Goal: Information Seeking & Learning: Learn about a topic

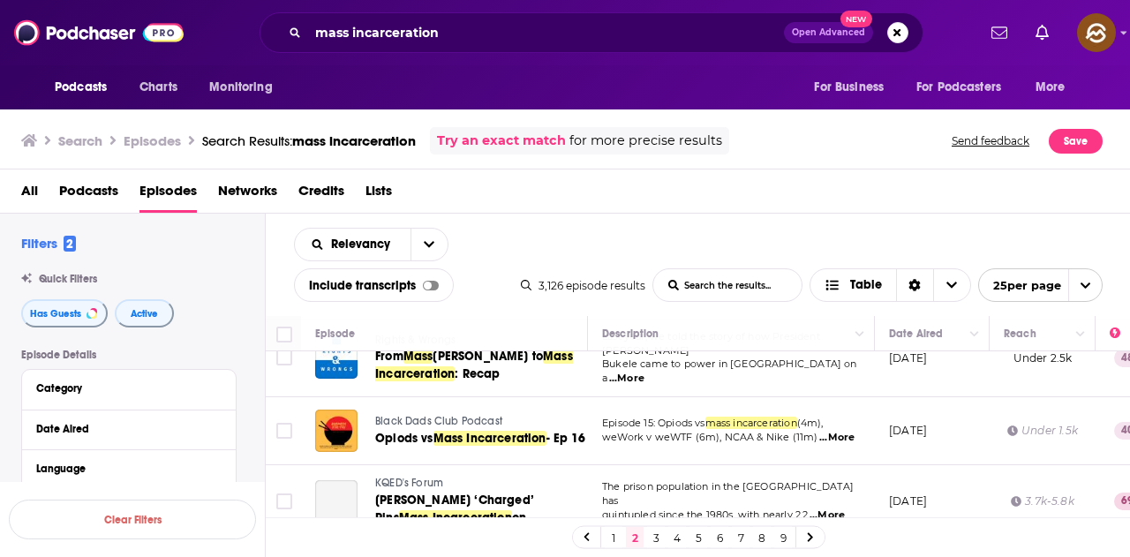
scroll to position [1669, 0]
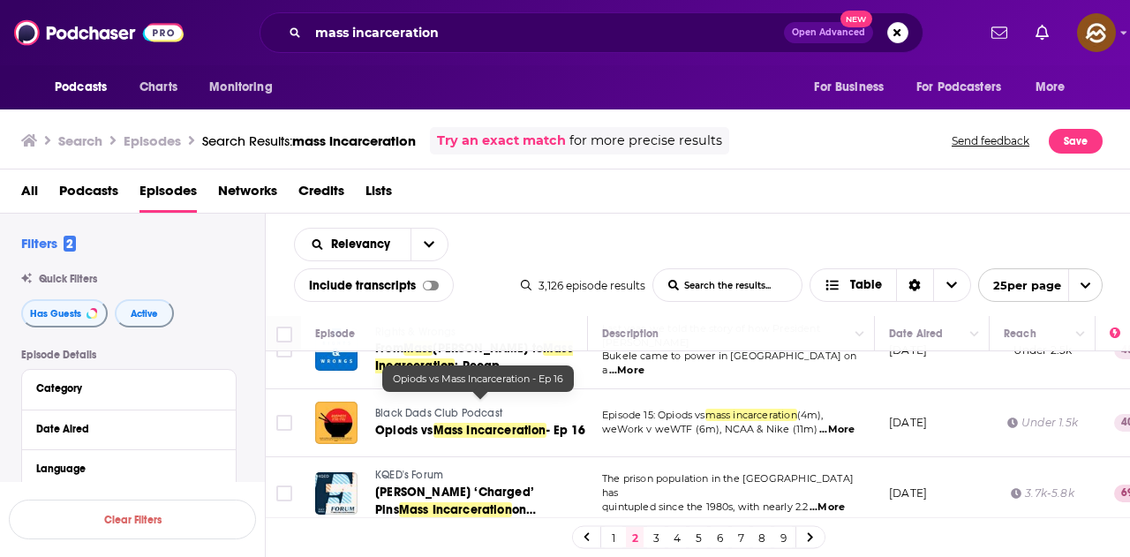
click at [504, 423] on span "Mass Incarceration" at bounding box center [489, 430] width 113 height 15
click at [657, 536] on link "3" at bounding box center [656, 537] width 18 height 21
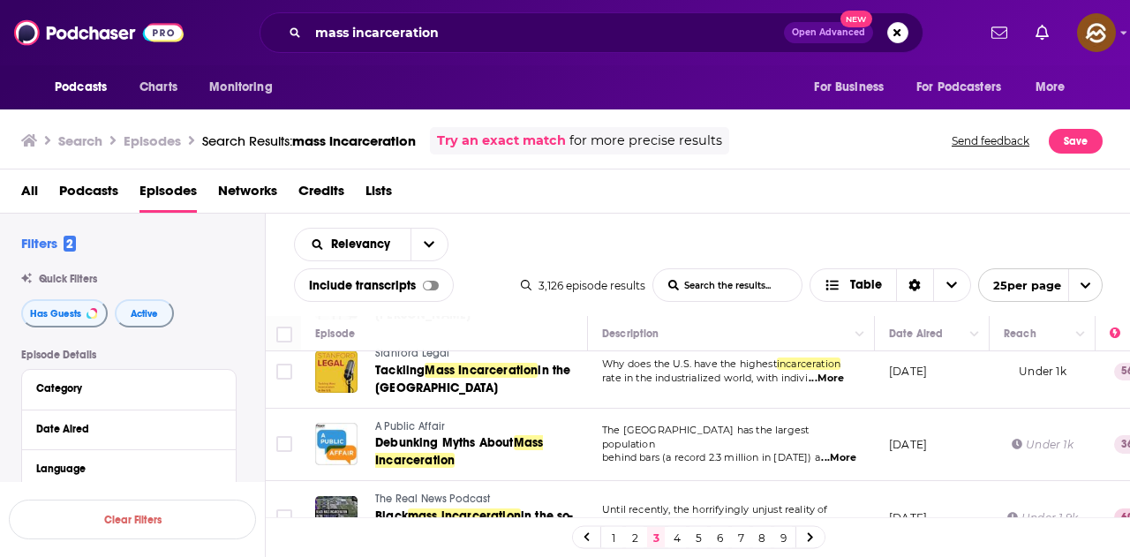
scroll to position [706, 0]
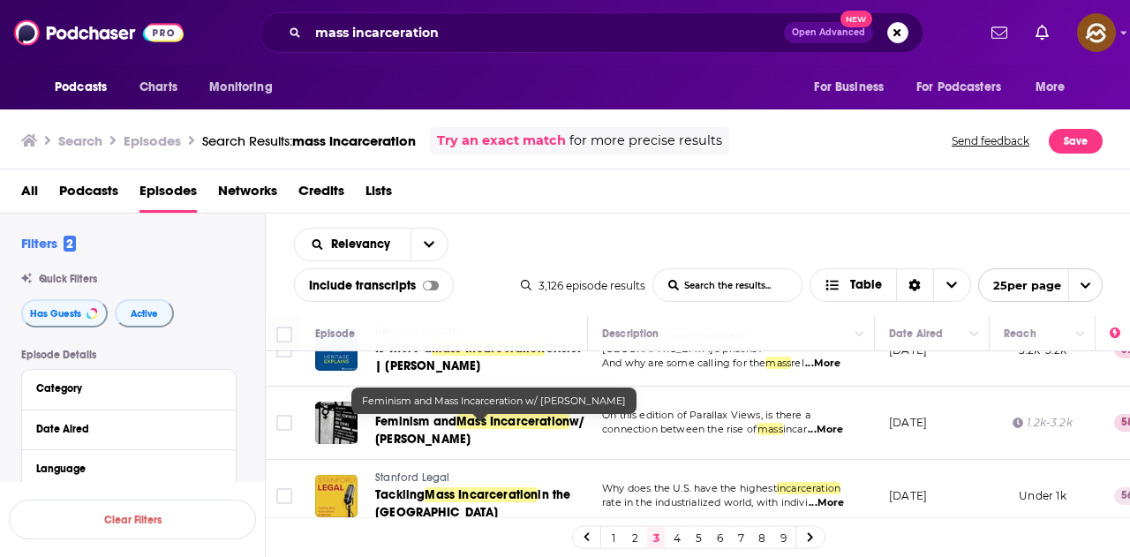
click at [433, 438] on span "w/ Aya Gruber" at bounding box center [480, 430] width 210 height 33
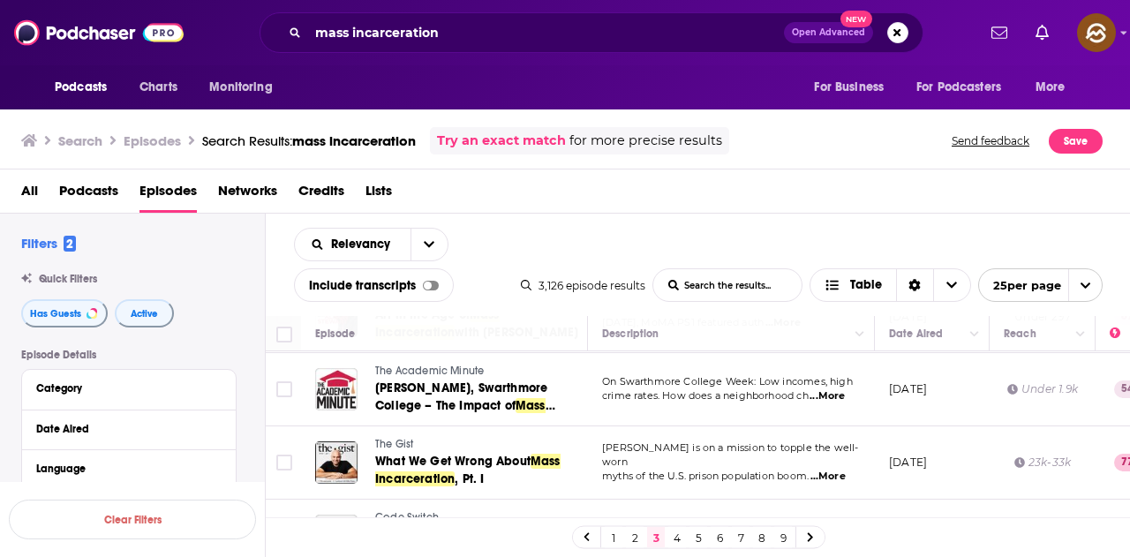
scroll to position [1501, 0]
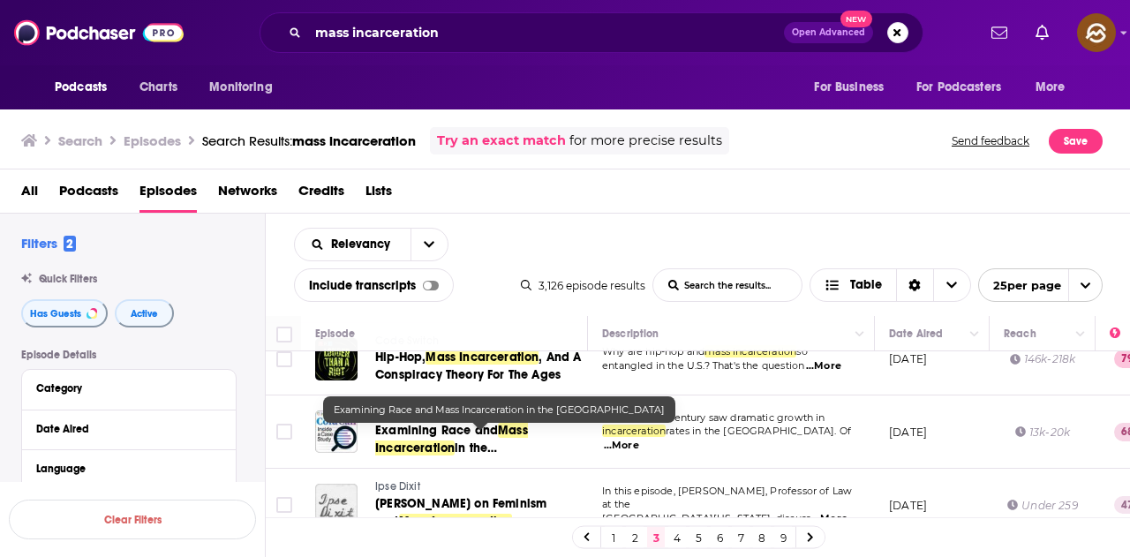
click at [429, 435] on span "Examining Race and" at bounding box center [436, 430] width 123 height 15
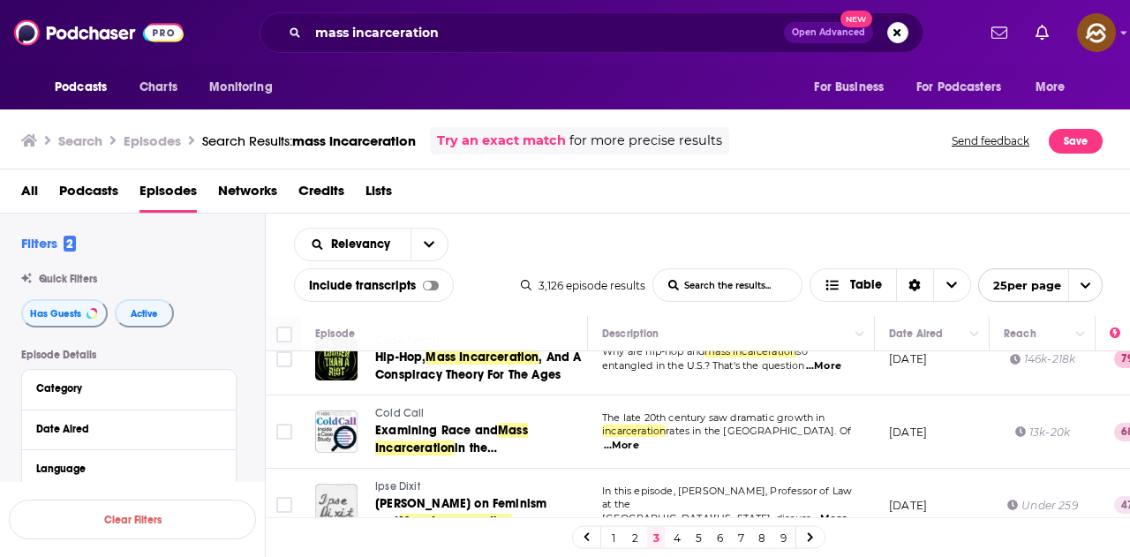
scroll to position [1412, 0]
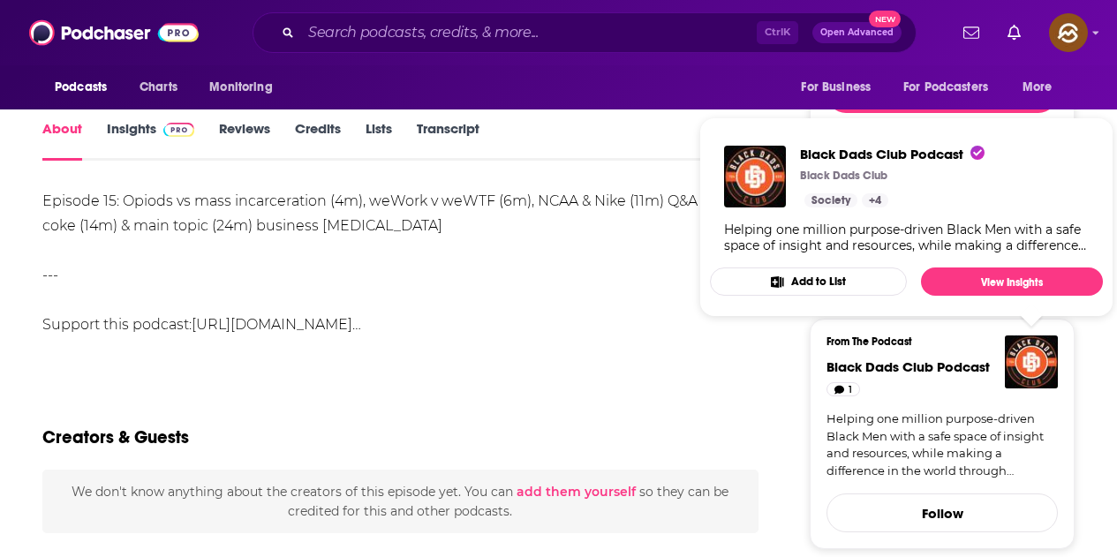
scroll to position [177, 0]
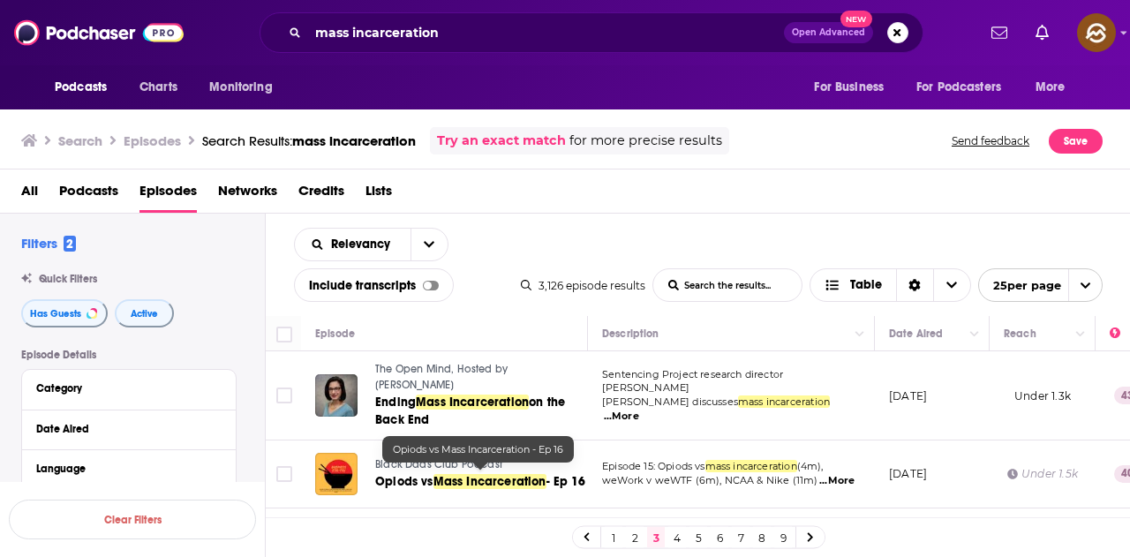
click at [388, 474] on span "Opiods vs" at bounding box center [404, 481] width 58 height 15
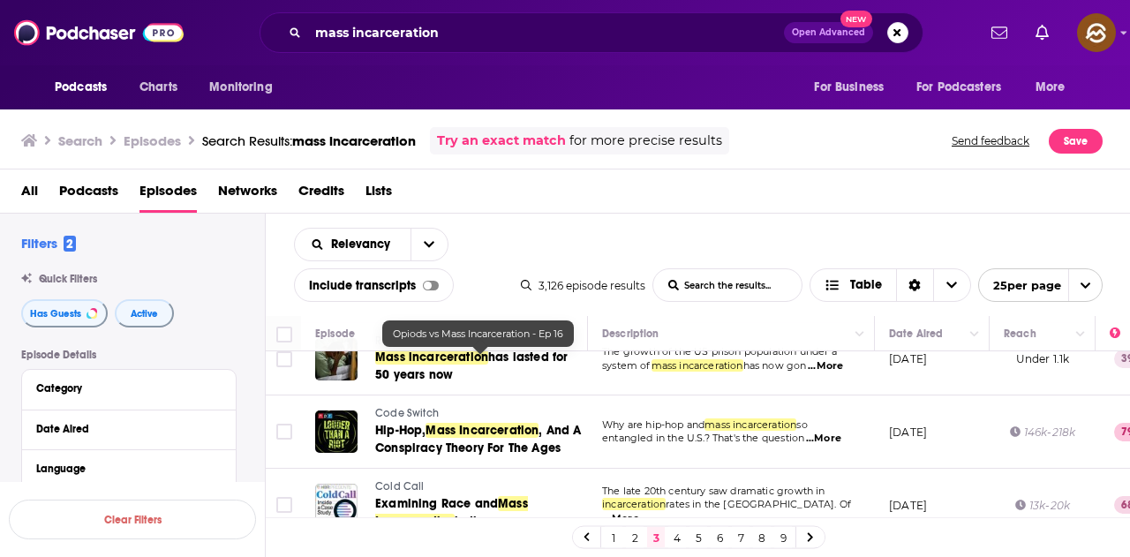
scroll to position [1589, 0]
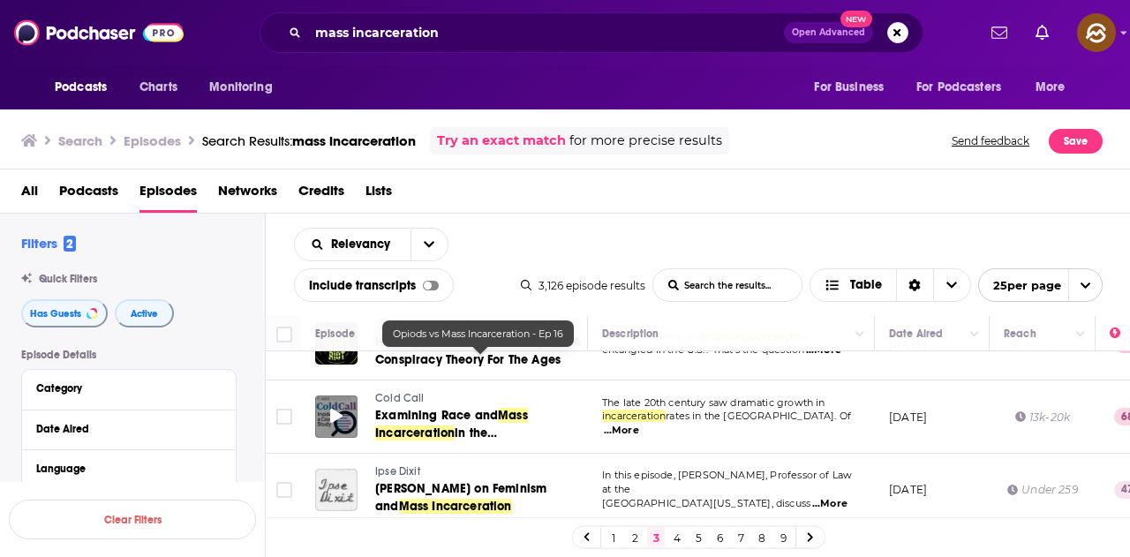
click at [337, 418] on icon at bounding box center [336, 416] width 12 height 14
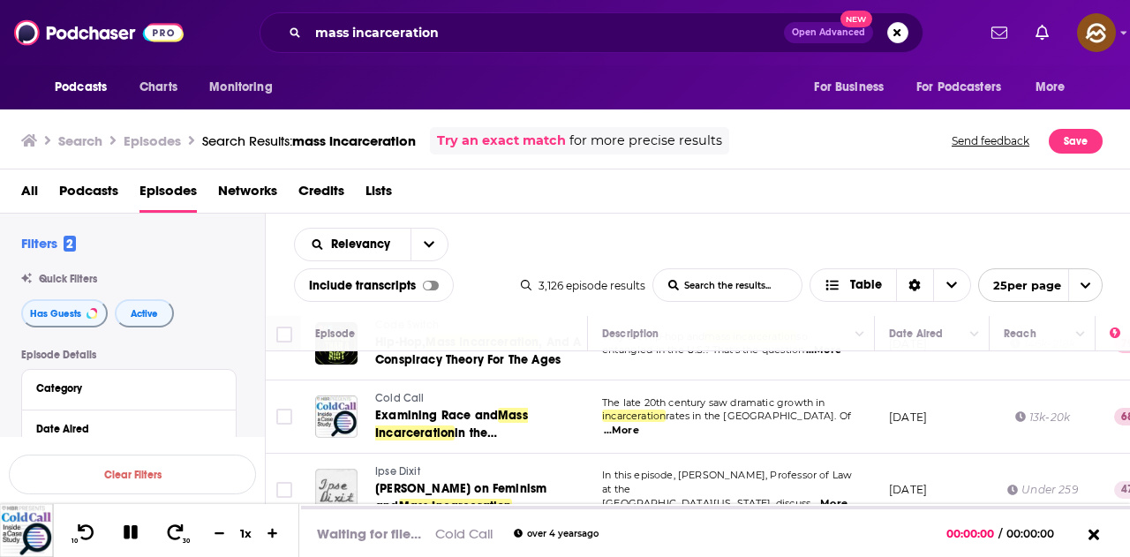
click at [402, 402] on span "Cold Call" at bounding box center [399, 398] width 49 height 12
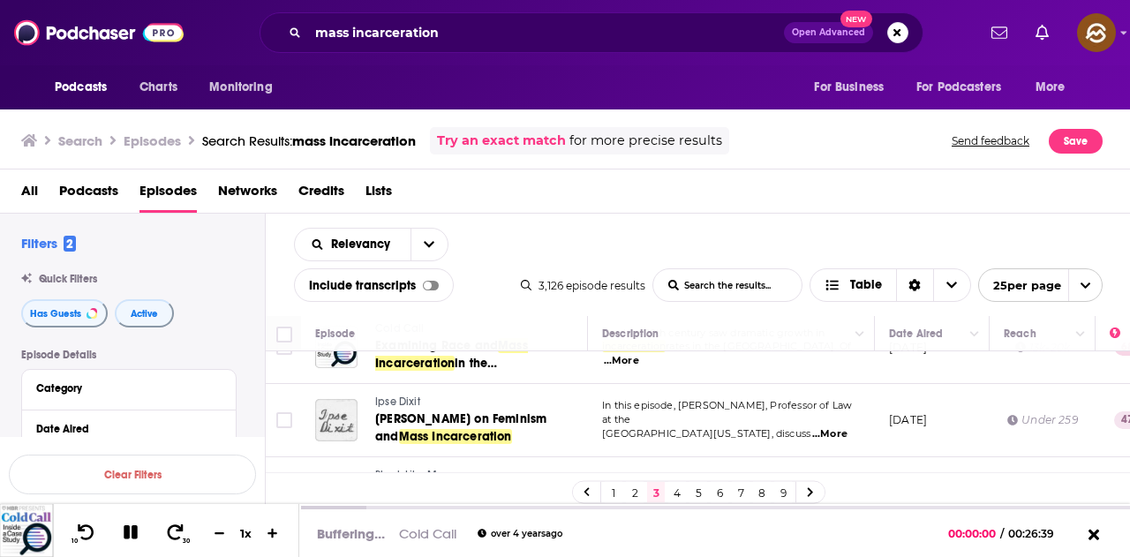
scroll to position [1678, 0]
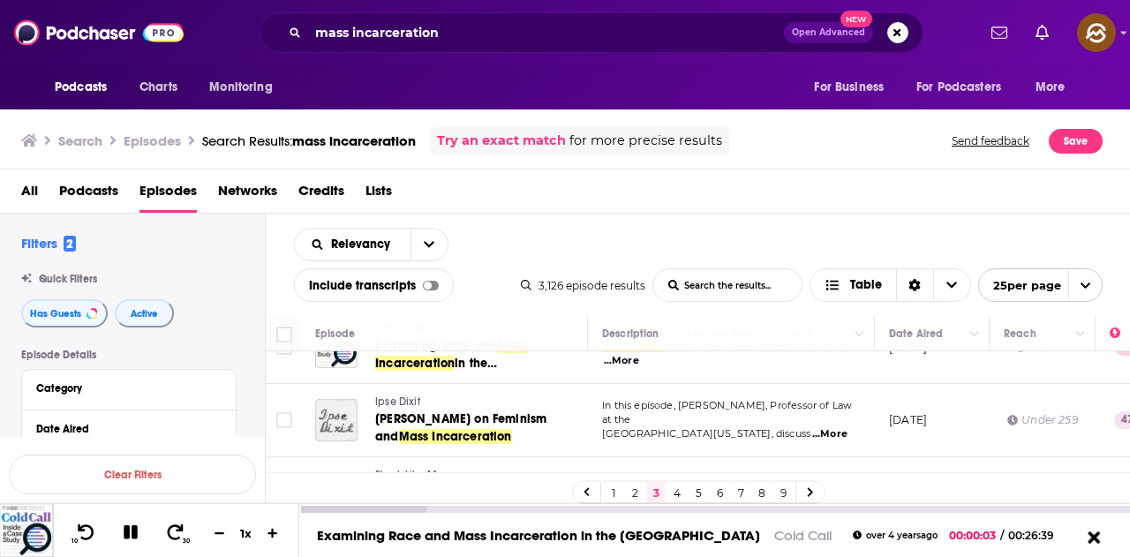
click at [1088, 538] on icon at bounding box center [1093, 537] width 22 height 18
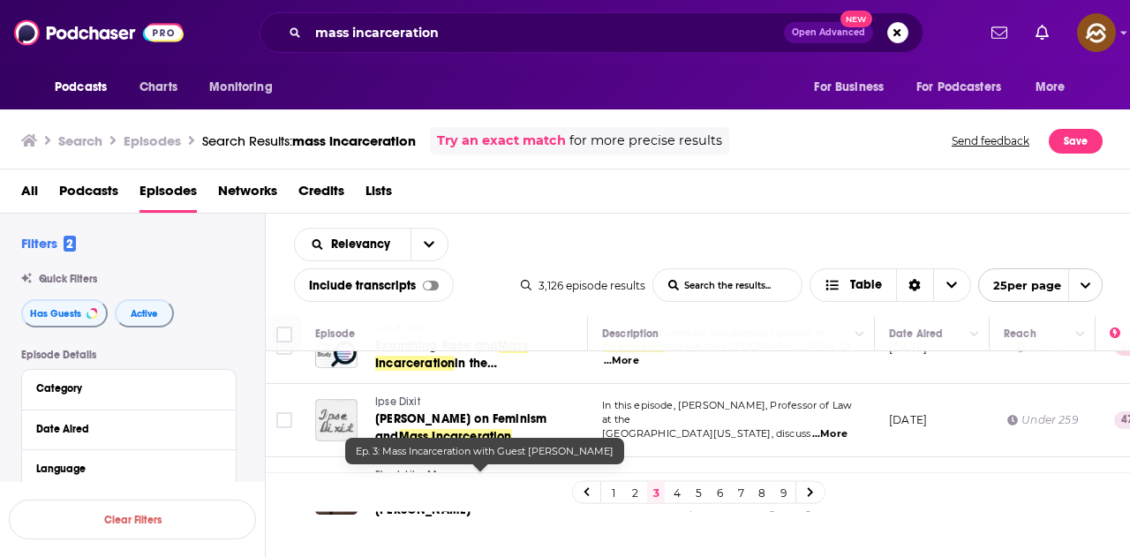
click at [464, 485] on span "Mass Incarceration" at bounding box center [464, 492] width 113 height 15
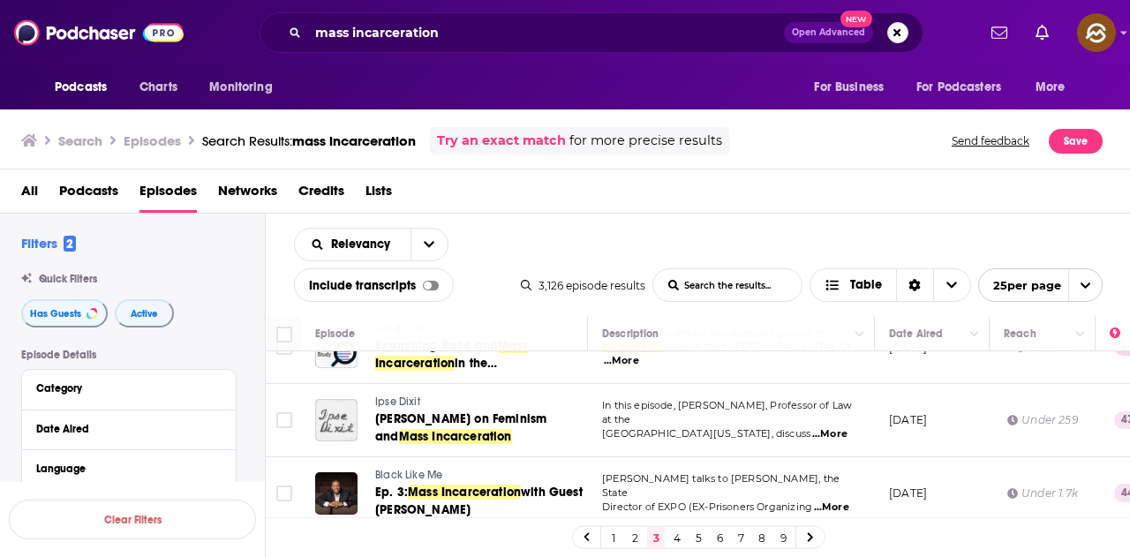
drag, startPoint x: 680, startPoint y: 533, endPoint x: 464, endPoint y: 7, distance: 568.5
click at [680, 533] on link "4" at bounding box center [677, 537] width 18 height 21
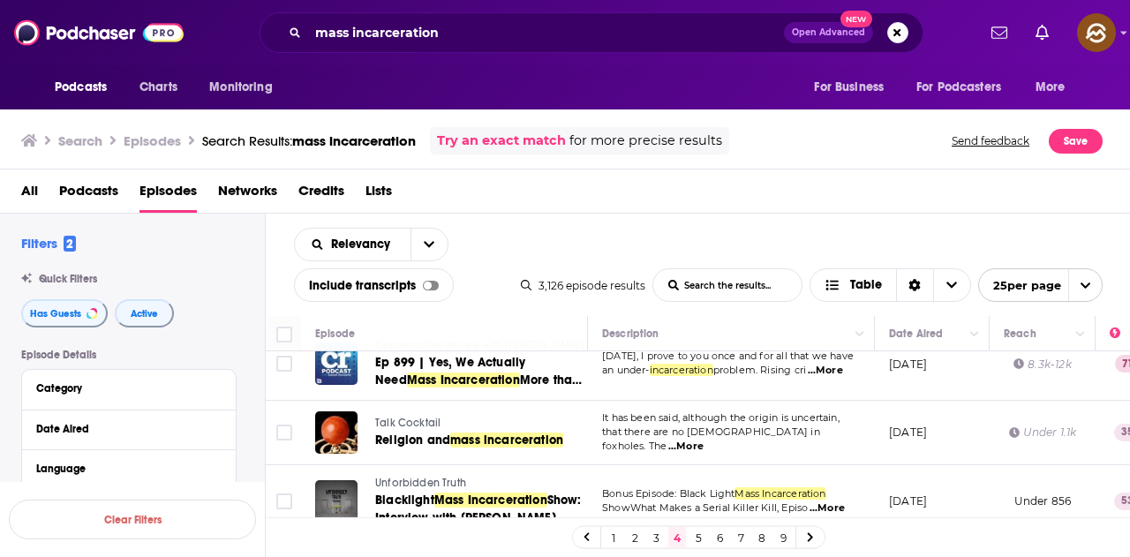
scroll to position [177, 0]
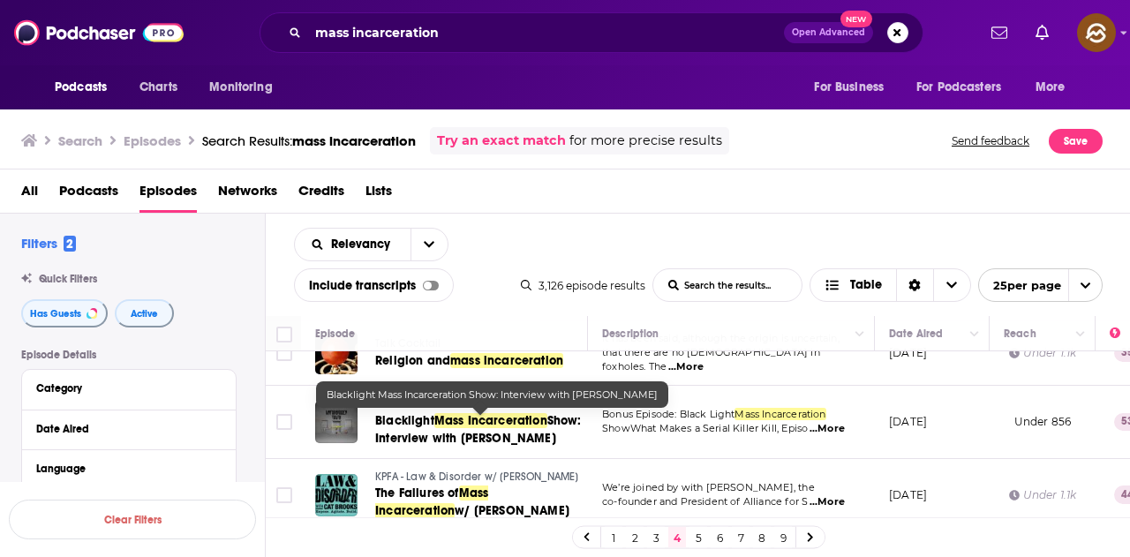
click at [483, 420] on span "Mass Incarceration" at bounding box center [490, 420] width 113 height 15
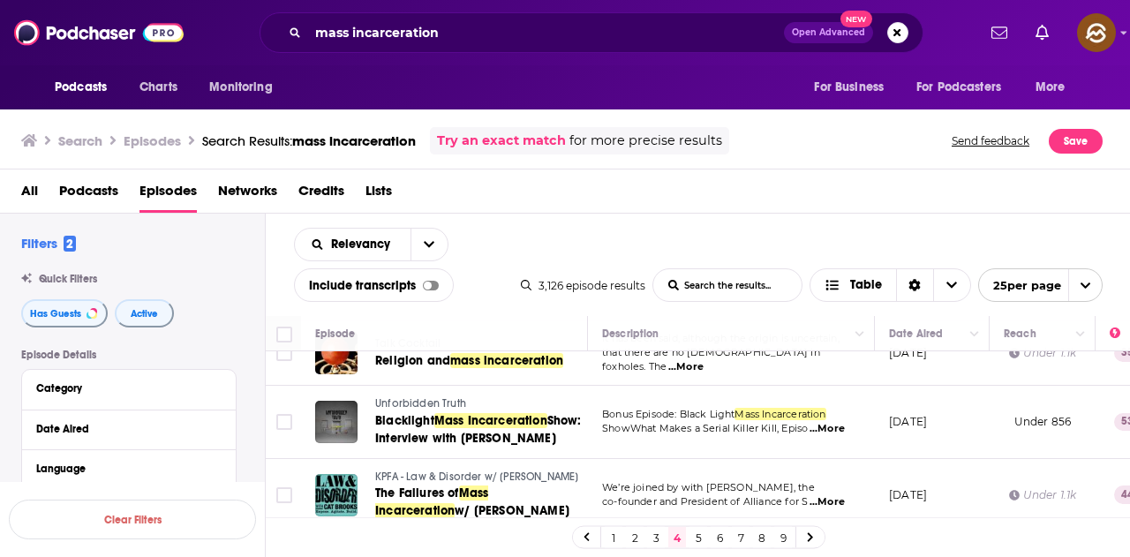
scroll to position [353, 0]
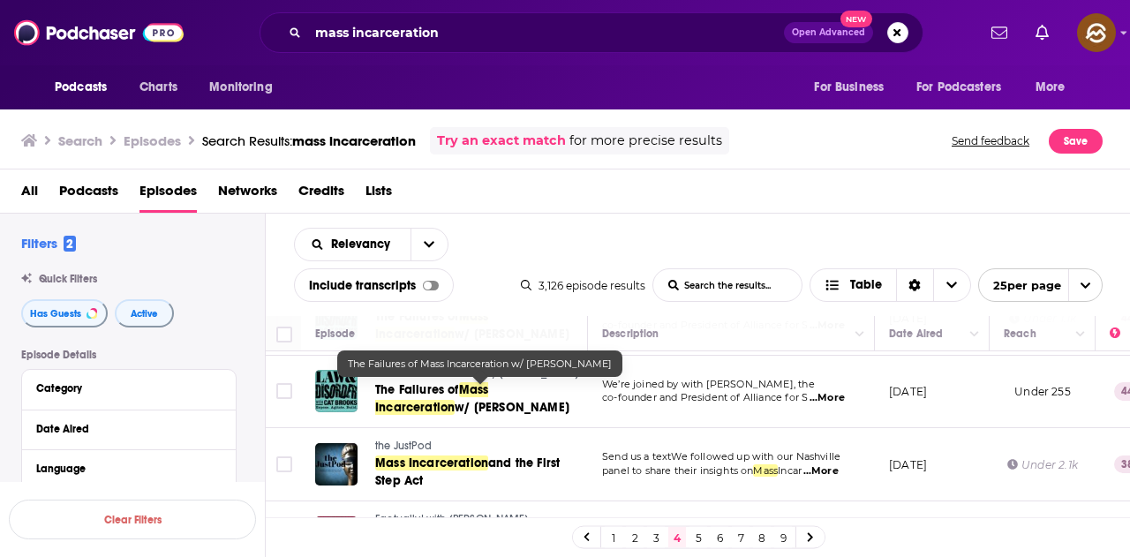
click at [455, 408] on span "w/ Lenore Anderson" at bounding box center [512, 407] width 115 height 15
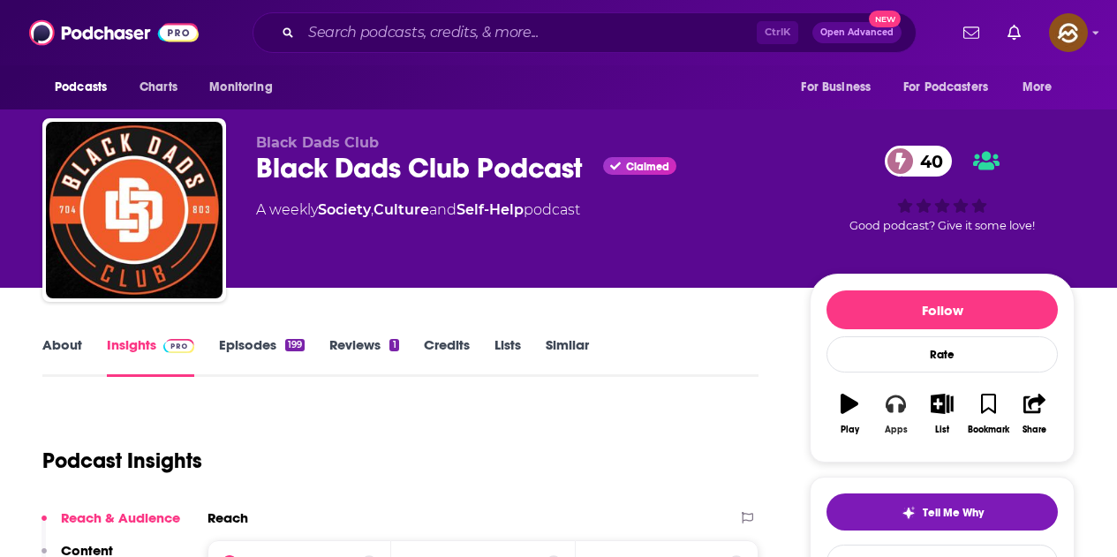
click at [904, 416] on button "Apps" at bounding box center [895, 414] width 46 height 64
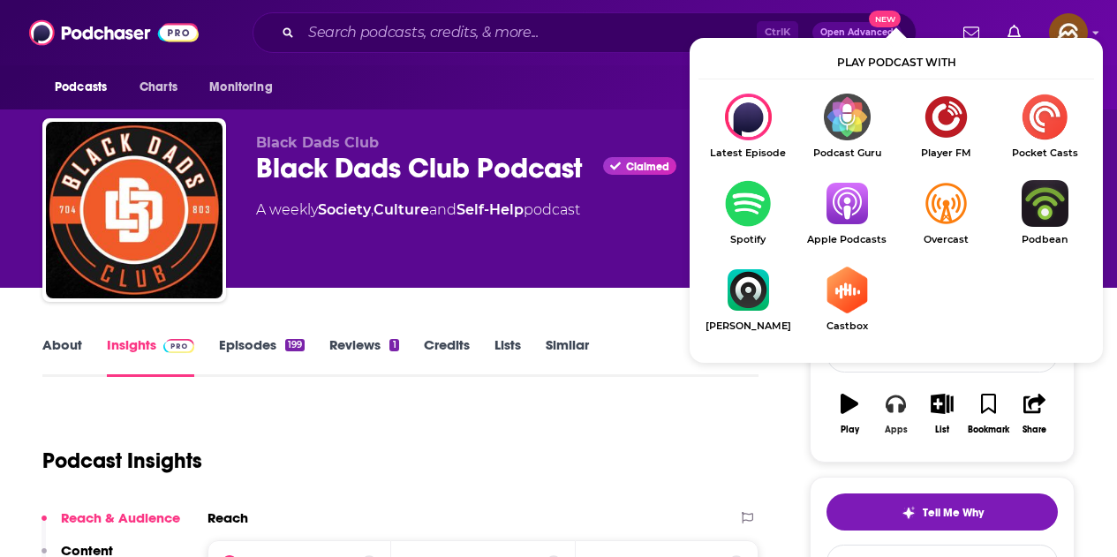
scroll to position [177, 0]
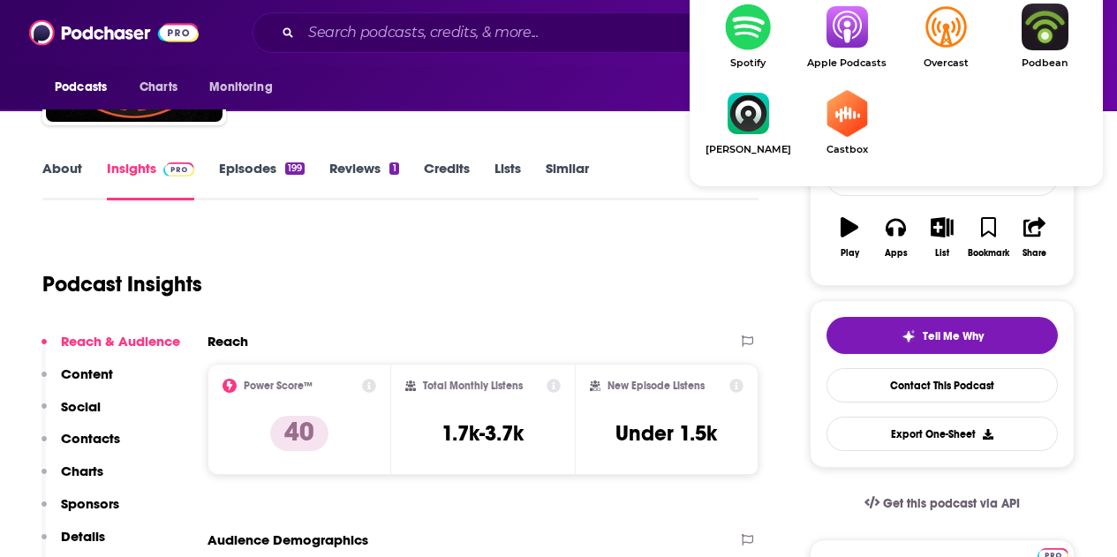
click at [838, 48] on img "Show Listen On dropdown" at bounding box center [846, 27] width 99 height 47
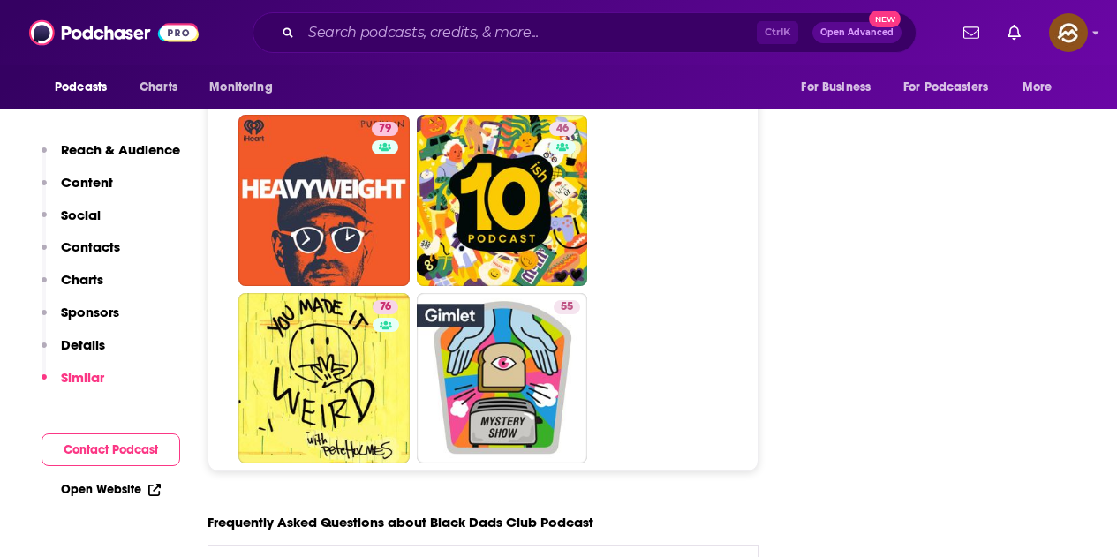
scroll to position [7591, 0]
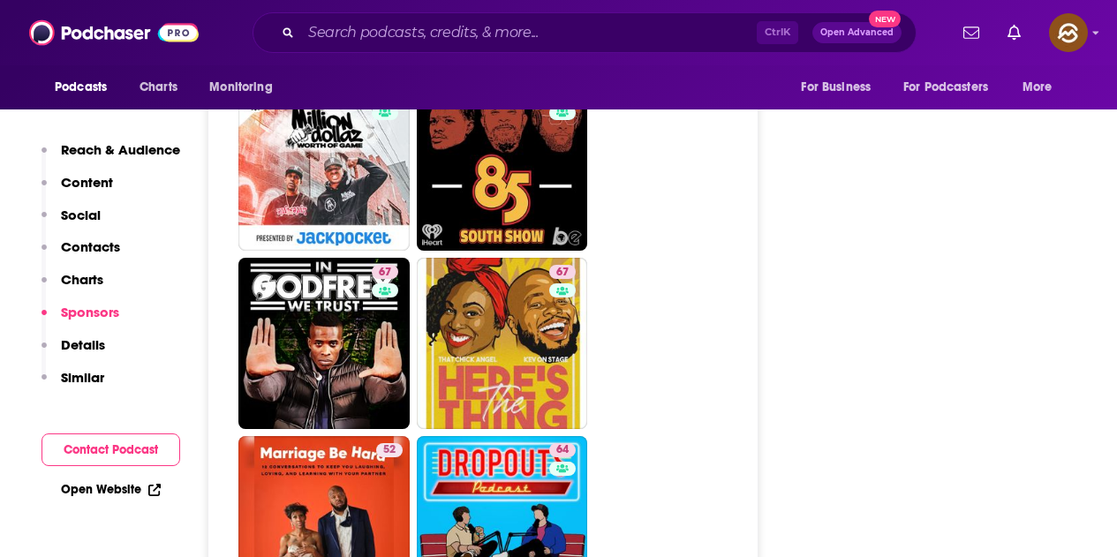
scroll to position [3089, 0]
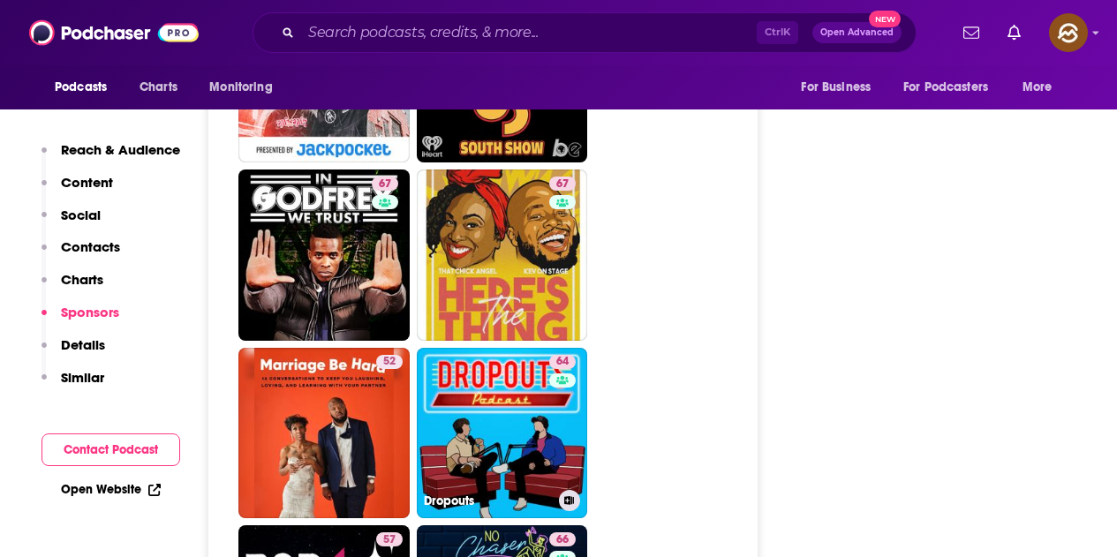
drag, startPoint x: 542, startPoint y: 415, endPoint x: 806, endPoint y: 241, distance: 316.1
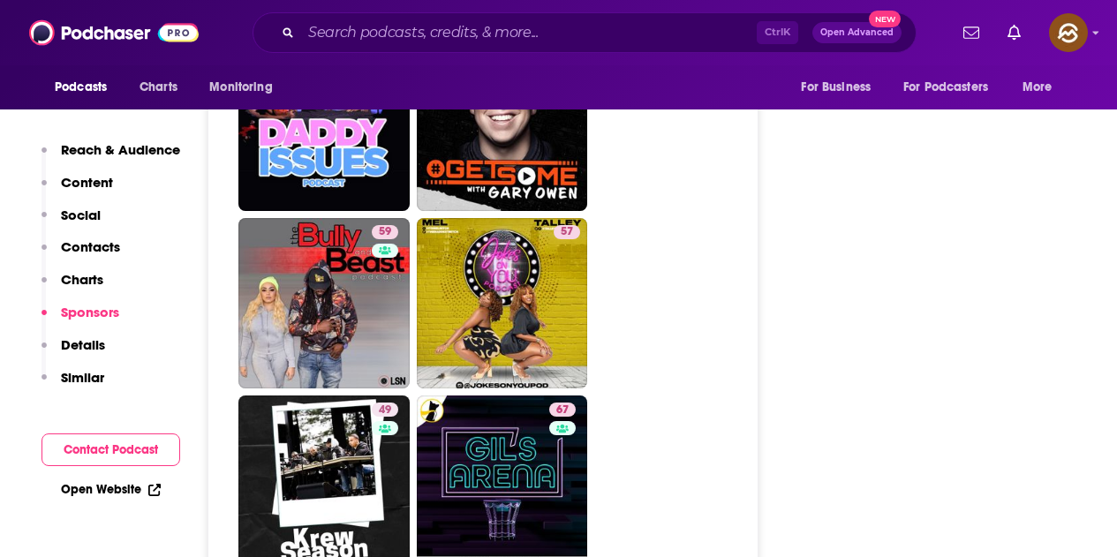
scroll to position [4590, 0]
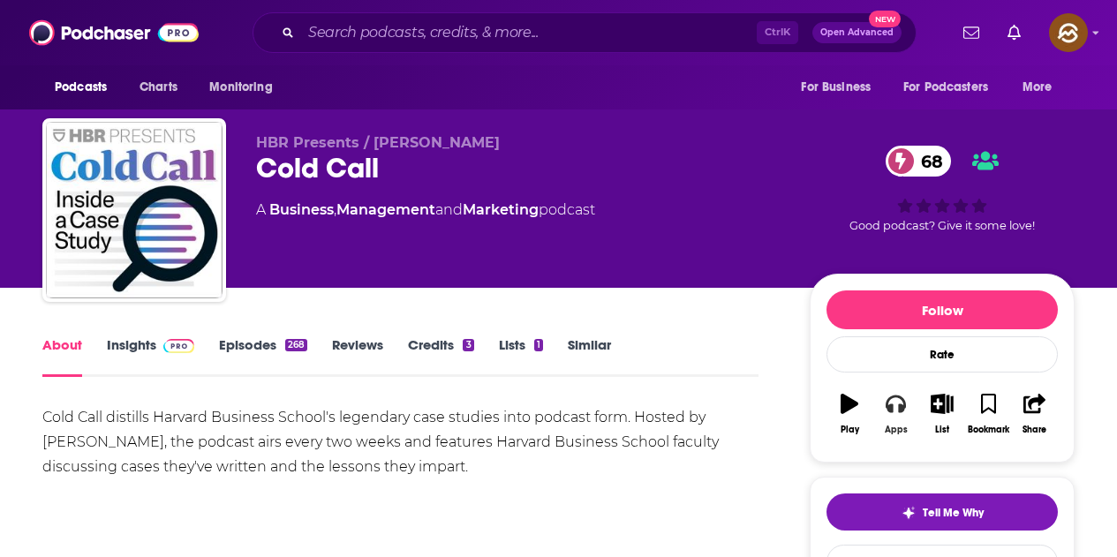
click at [891, 415] on button "Apps" at bounding box center [895, 414] width 46 height 64
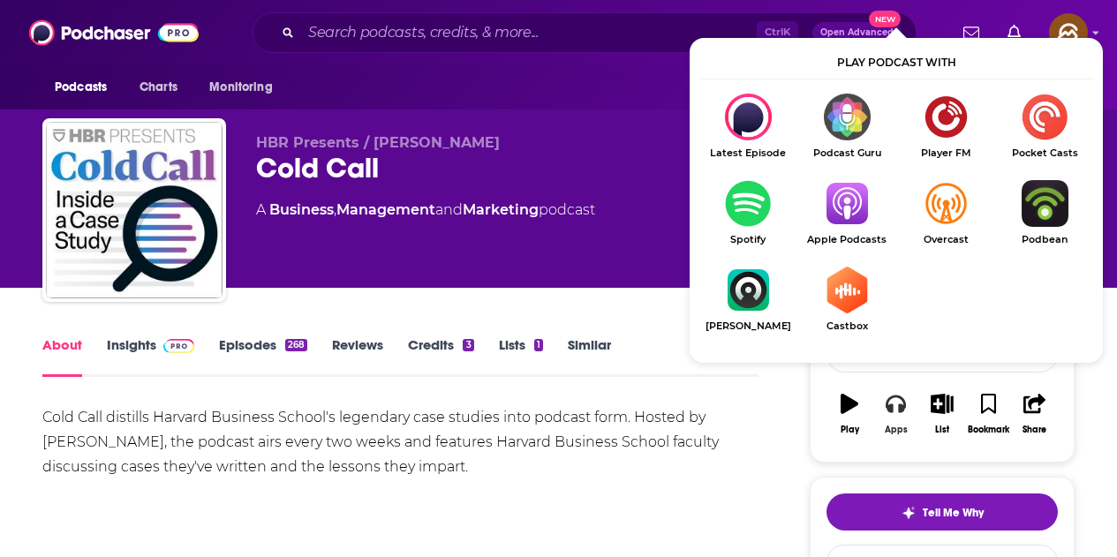
scroll to position [88, 0]
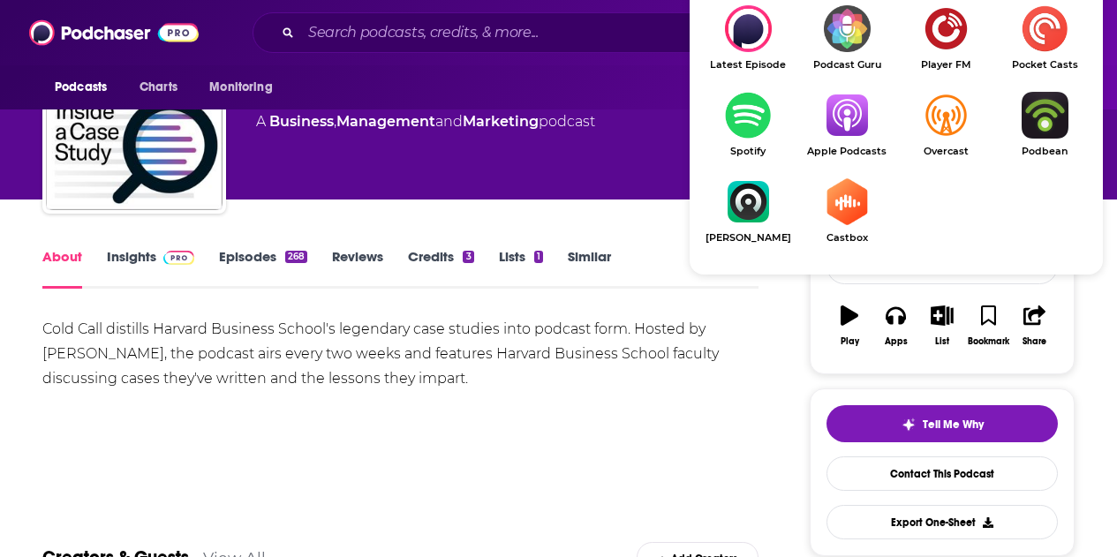
click at [837, 116] on img "Show Listen On dropdown" at bounding box center [846, 115] width 99 height 47
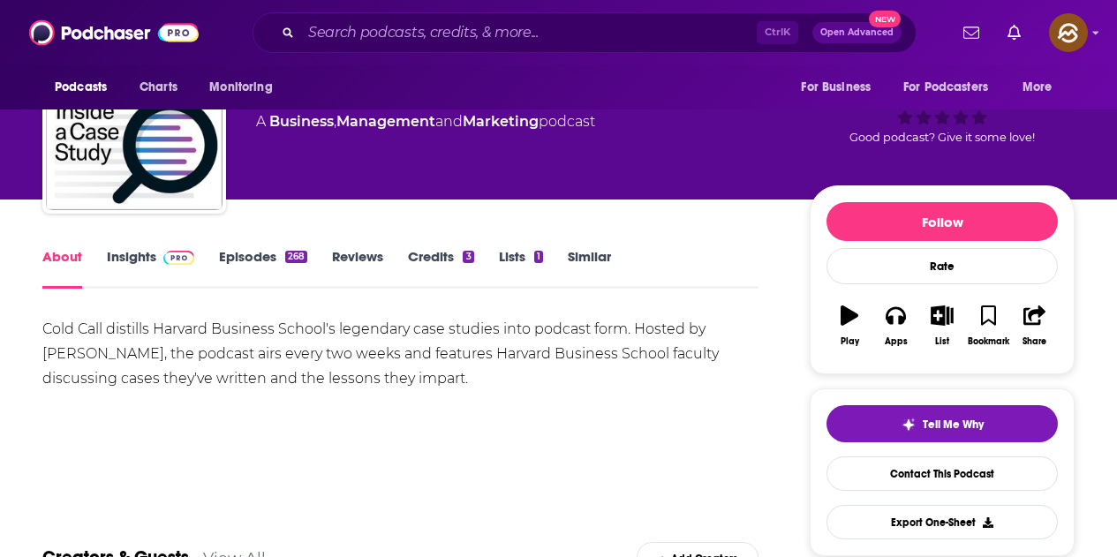
scroll to position [0, 0]
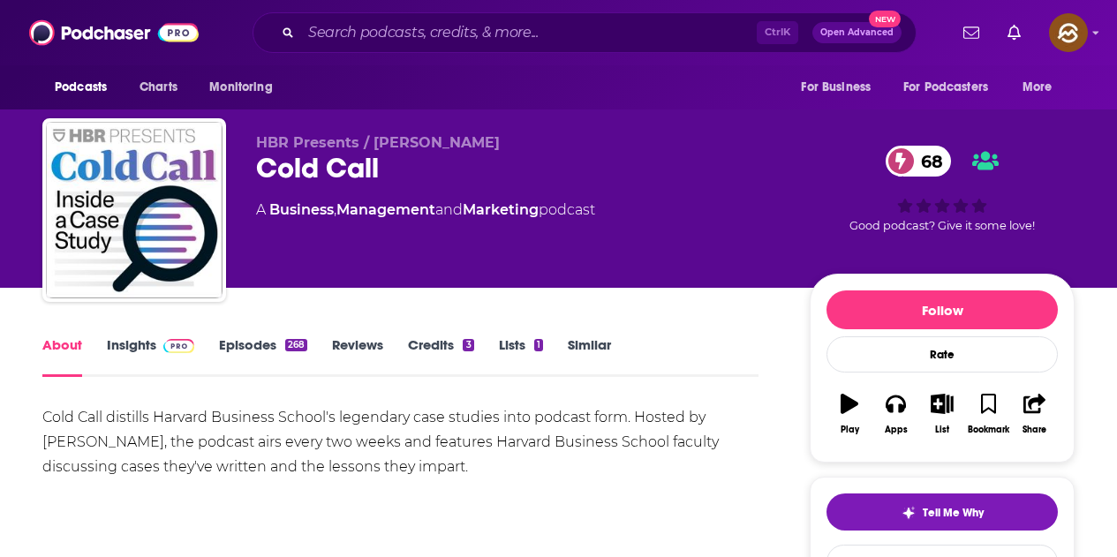
click at [161, 341] on span at bounding box center [175, 344] width 38 height 17
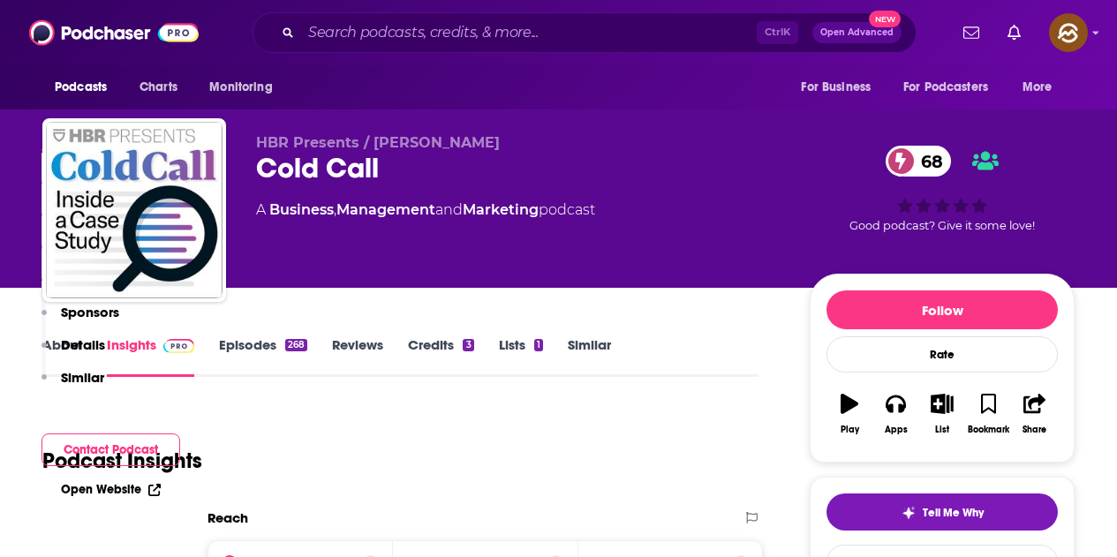
scroll to position [1501, 0]
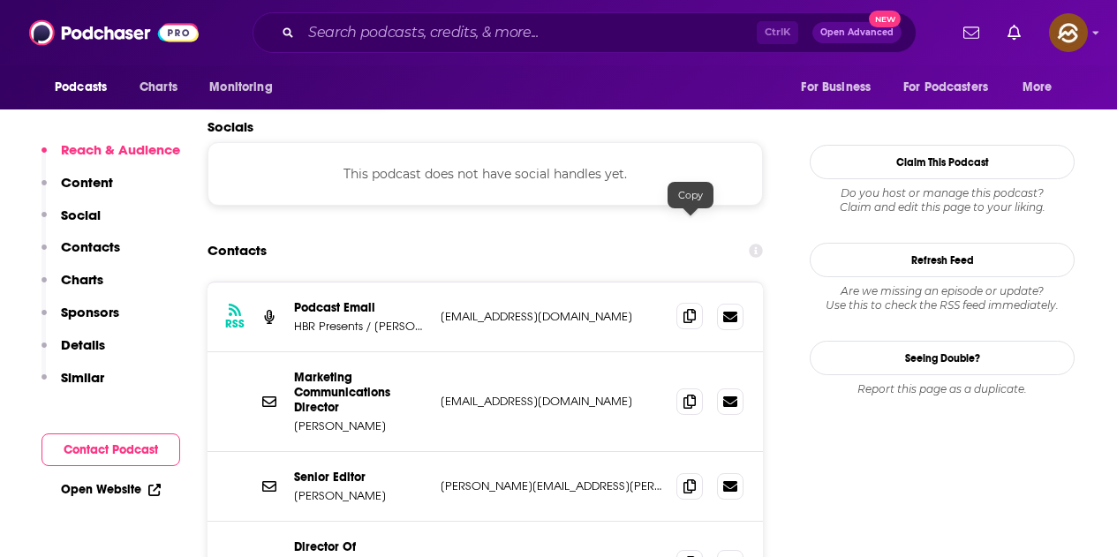
click at [685, 309] on icon at bounding box center [689, 316] width 12 height 14
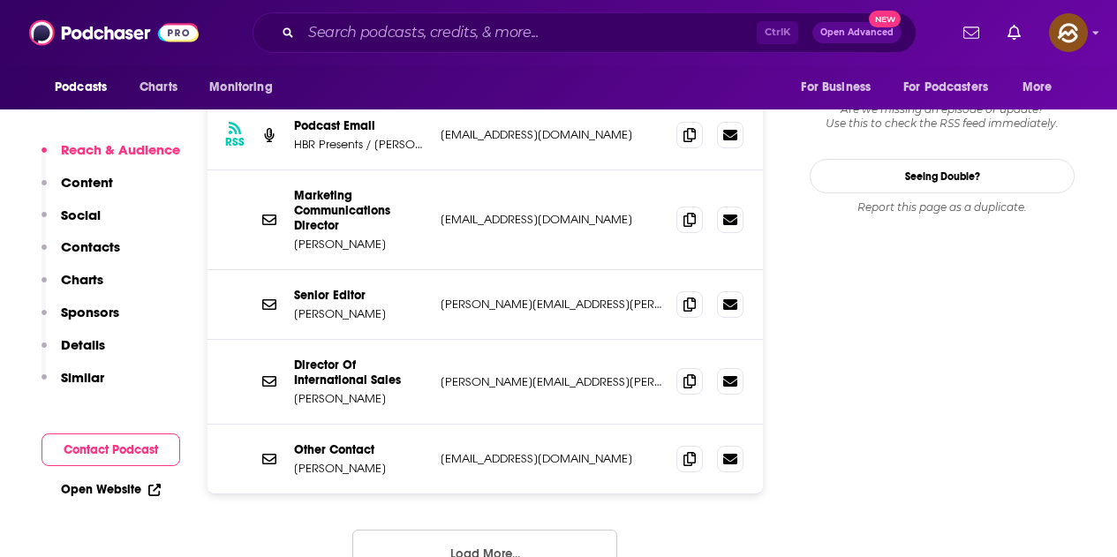
scroll to position [1765, 0]
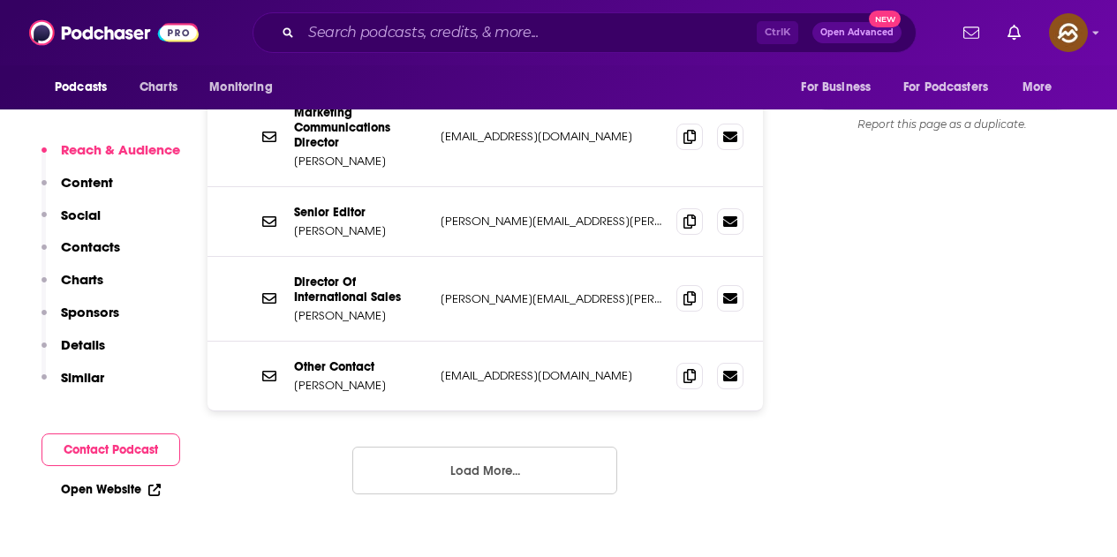
click at [525, 447] on button "Load More..." at bounding box center [484, 471] width 265 height 48
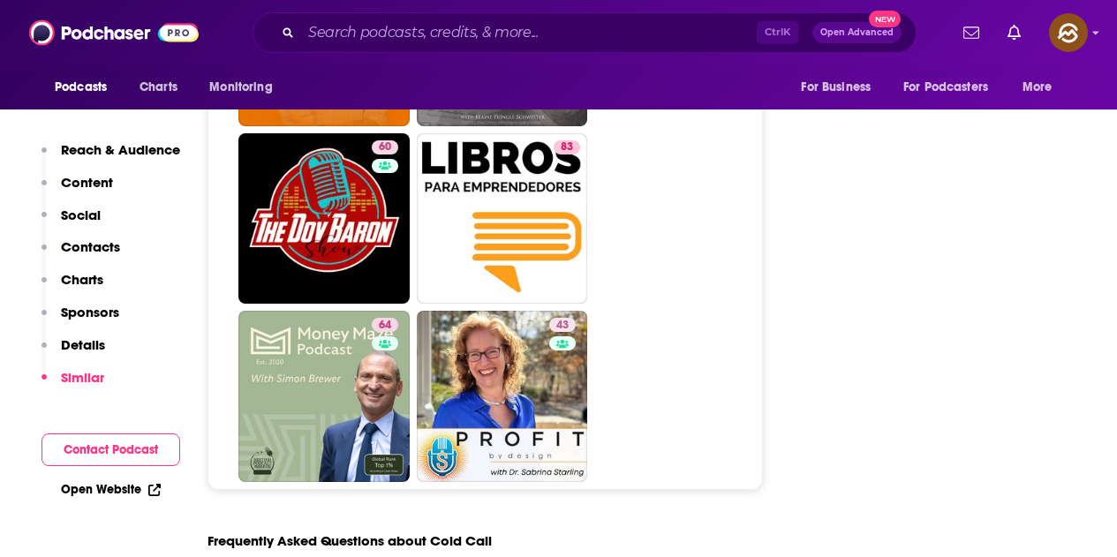
scroll to position [9268, 0]
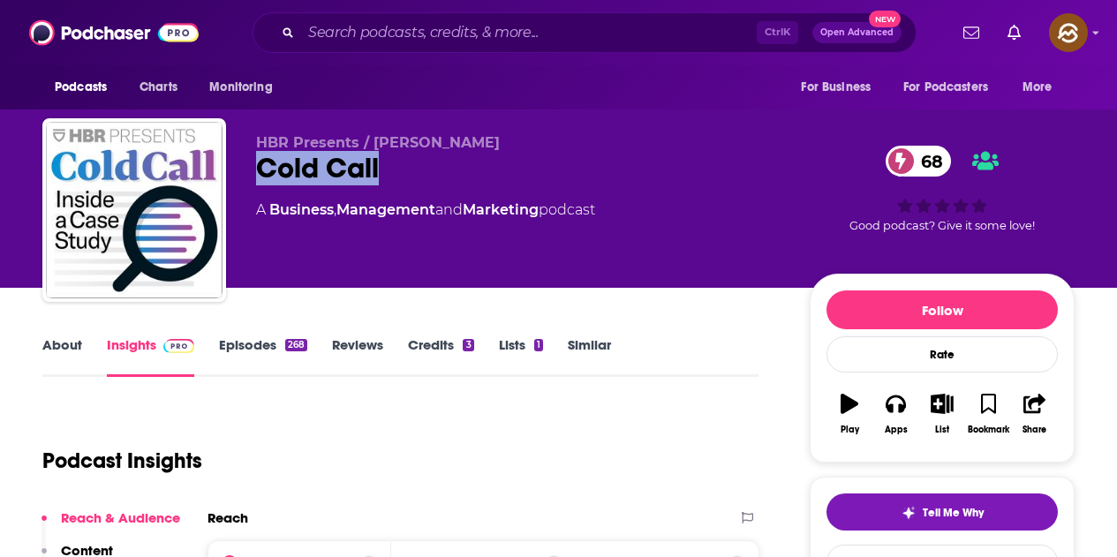
drag, startPoint x: 260, startPoint y: 168, endPoint x: 377, endPoint y: 168, distance: 117.4
click at [377, 168] on div "Cold Call 68" at bounding box center [518, 168] width 525 height 34
click at [645, 172] on div "Cold Call 68" at bounding box center [518, 168] width 525 height 34
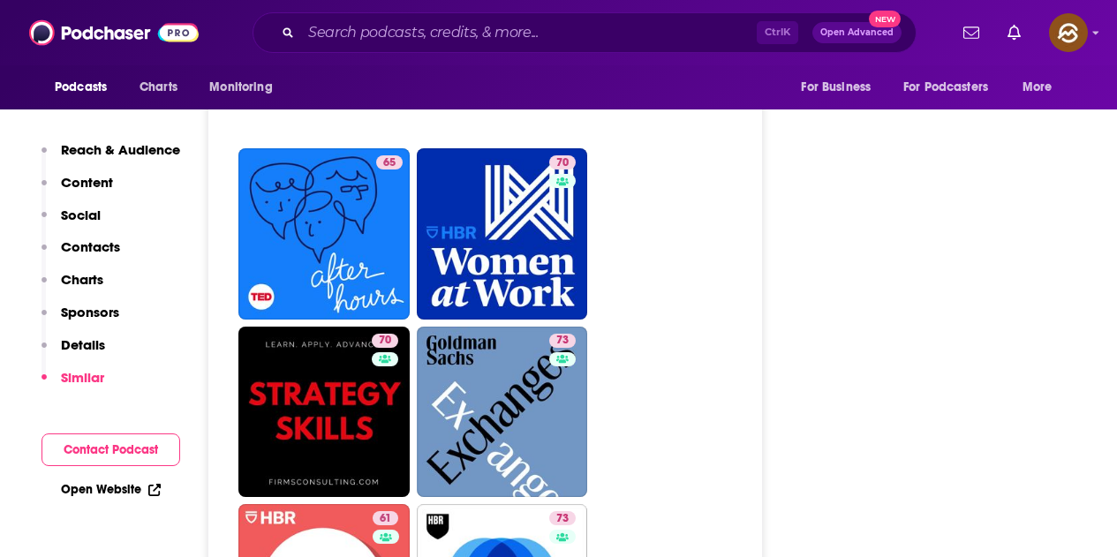
scroll to position [4414, 0]
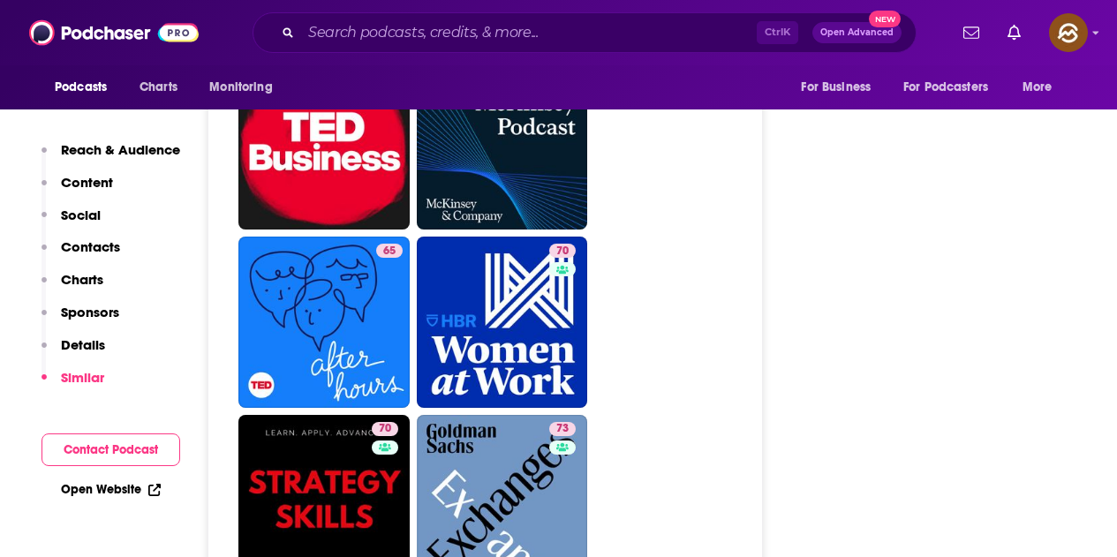
drag, startPoint x: 354, startPoint y: 416, endPoint x: 711, endPoint y: 397, distance: 357.1
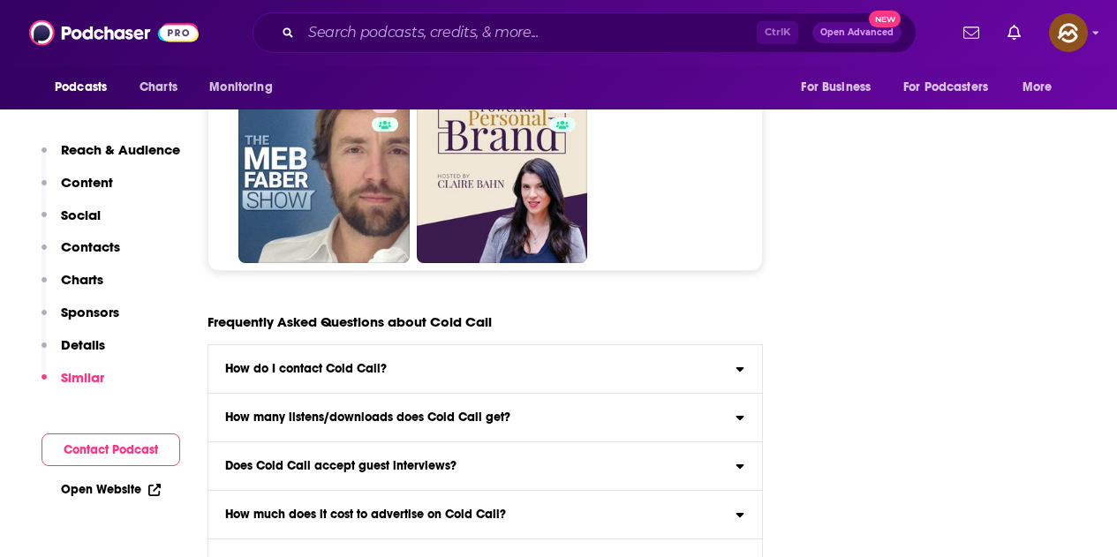
scroll to position [9180, 0]
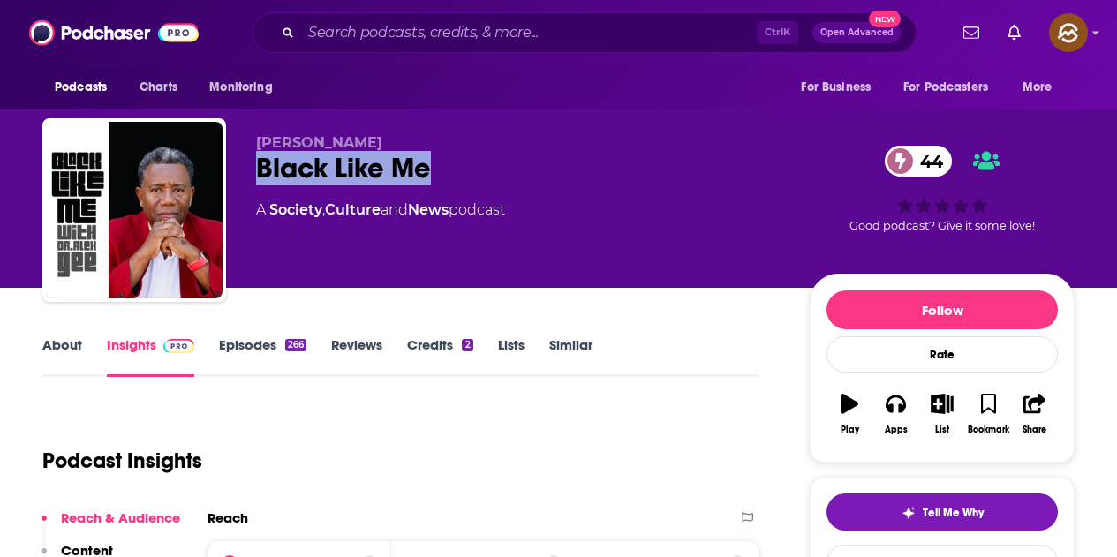
drag, startPoint x: 262, startPoint y: 169, endPoint x: 427, endPoint y: 171, distance: 165.1
click at [427, 171] on div "Black Like Me 44" at bounding box center [518, 168] width 525 height 34
click at [901, 418] on button "Apps" at bounding box center [895, 414] width 46 height 64
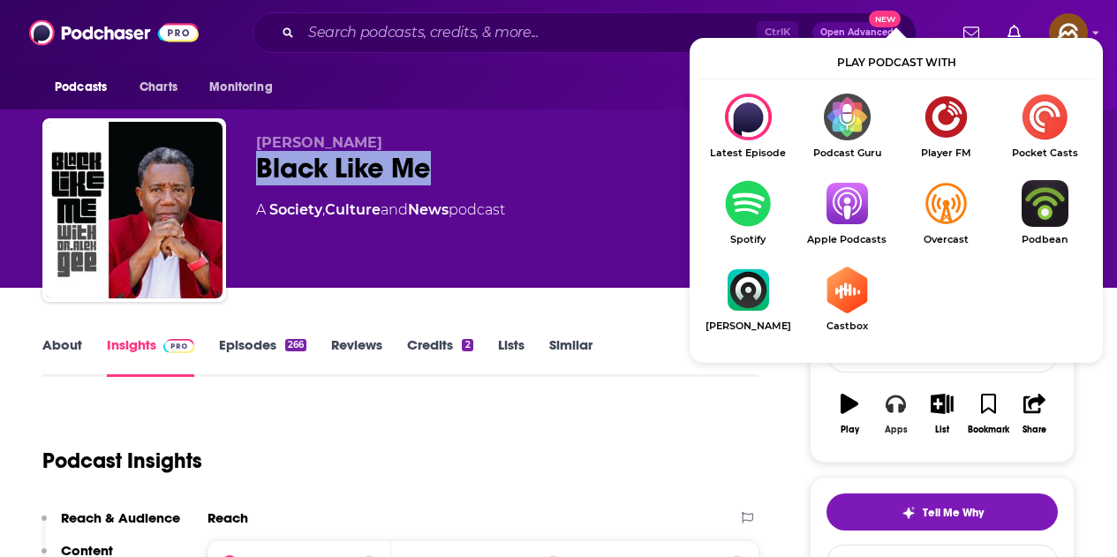
scroll to position [88, 0]
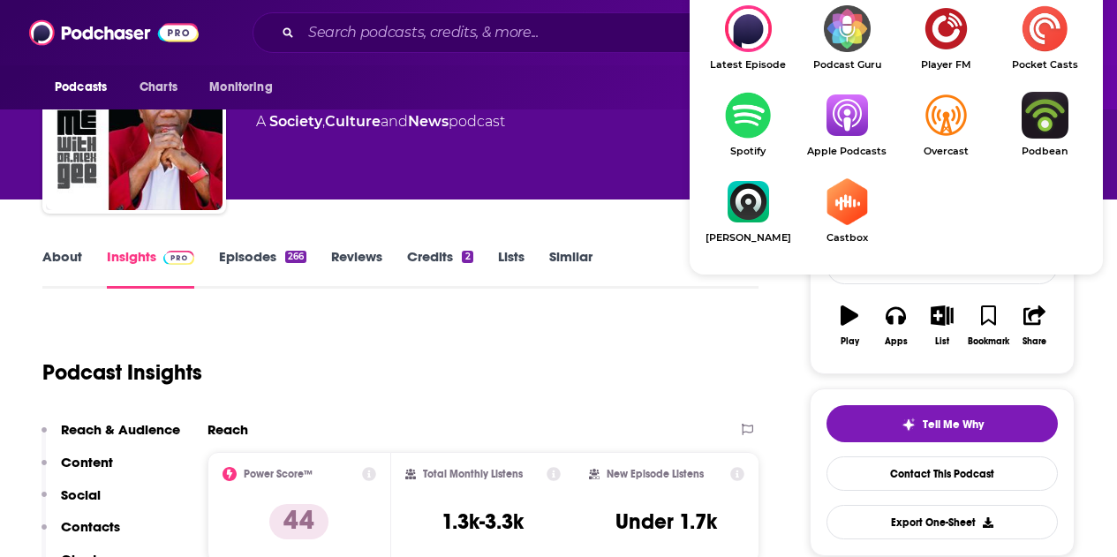
click at [835, 136] on img "Show Listen On dropdown" at bounding box center [846, 115] width 99 height 47
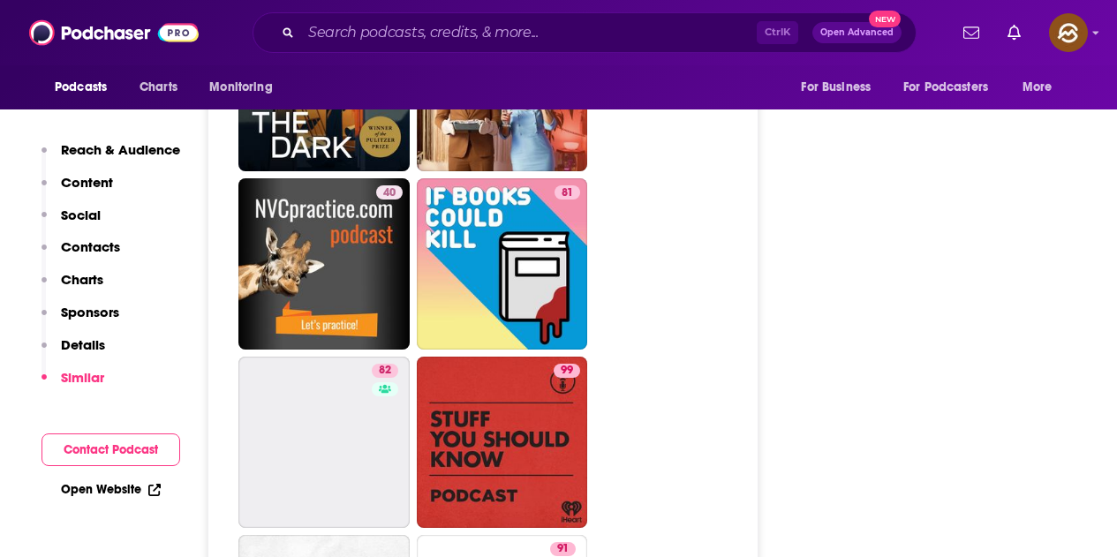
scroll to position [7768, 0]
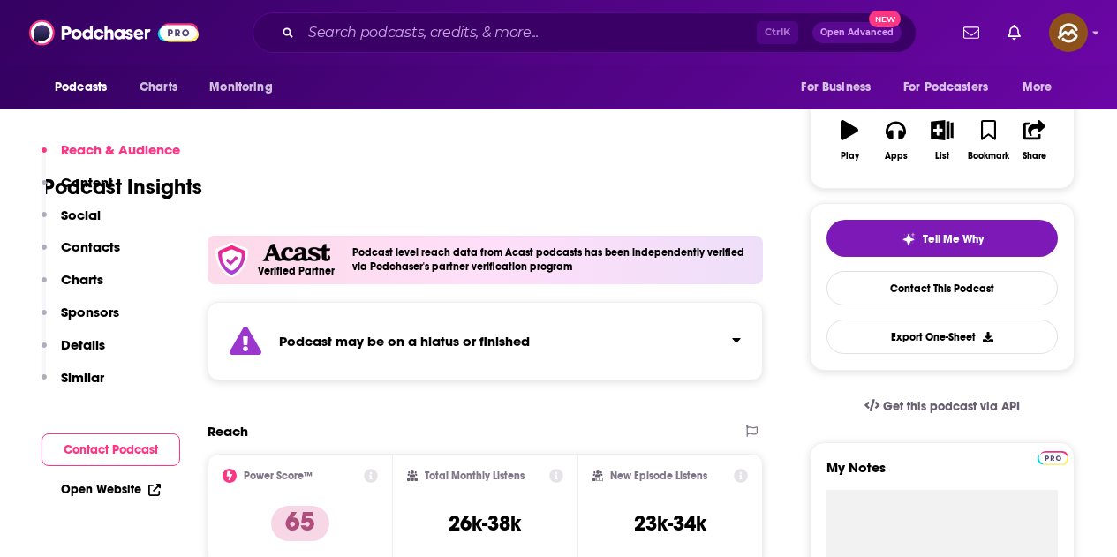
scroll to position [265, 0]
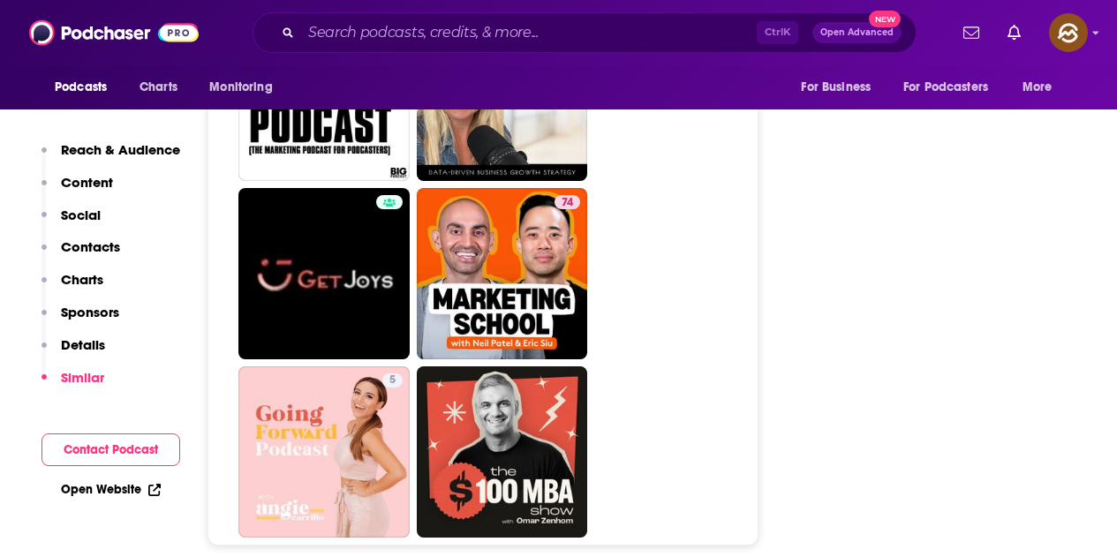
scroll to position [7944, 0]
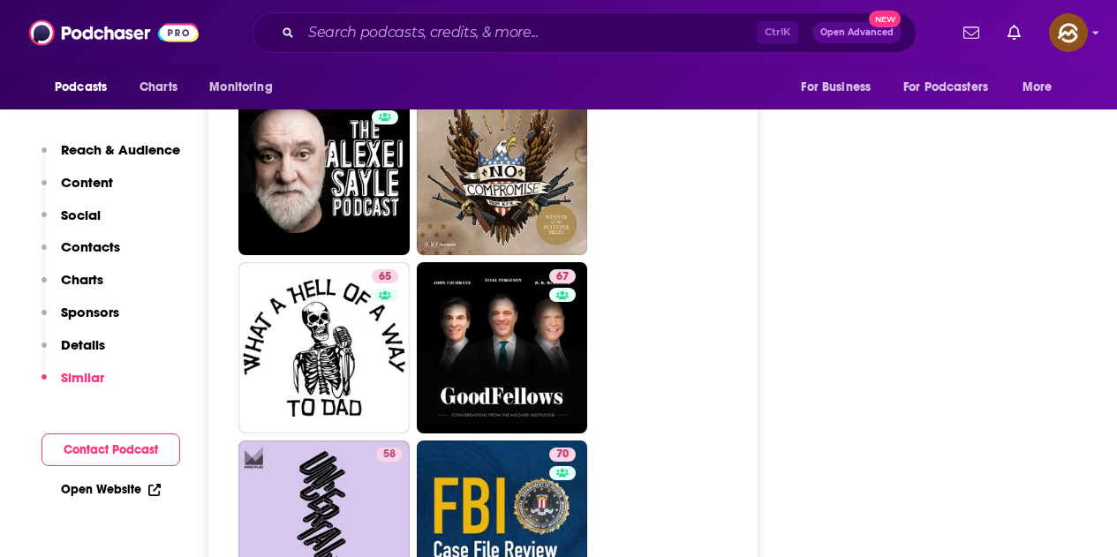
scroll to position [7591, 0]
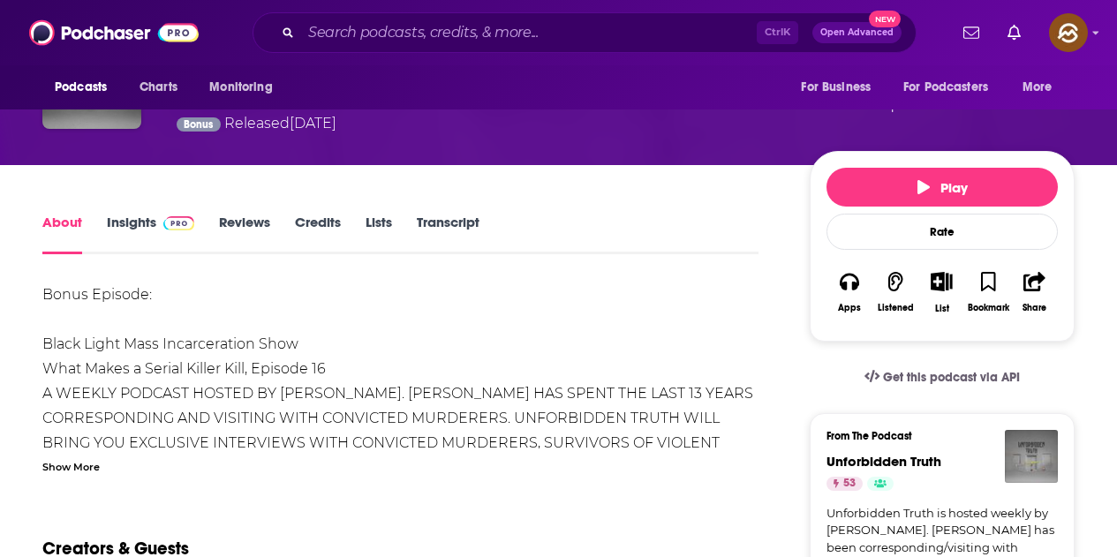
scroll to position [177, 0]
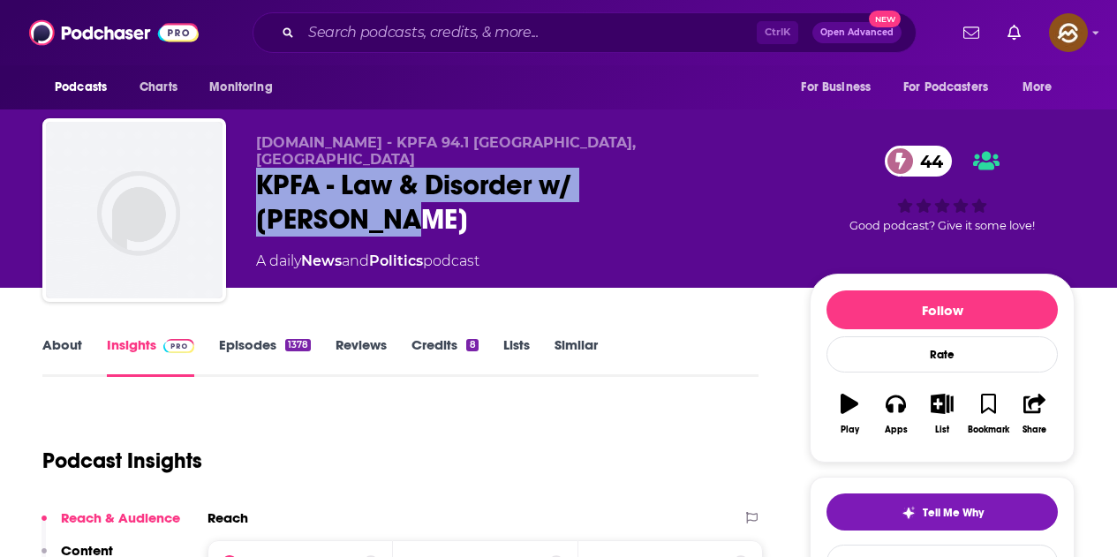
drag, startPoint x: 260, startPoint y: 163, endPoint x: 719, endPoint y: 157, distance: 459.1
click at [719, 168] on div "KPFA - Law & Disorder w/ Cat Brooks 44" at bounding box center [518, 202] width 525 height 69
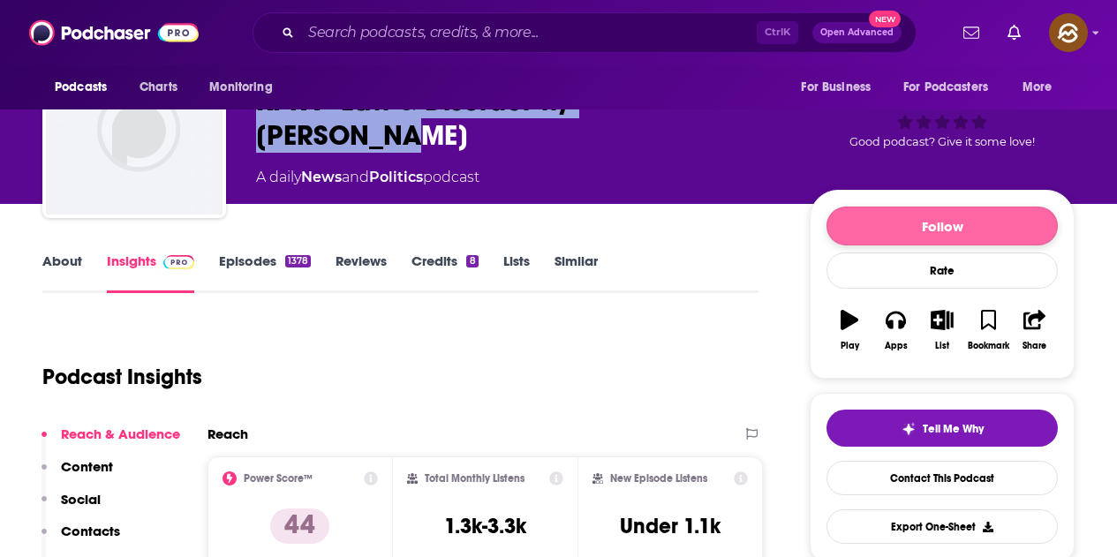
scroll to position [38, 0]
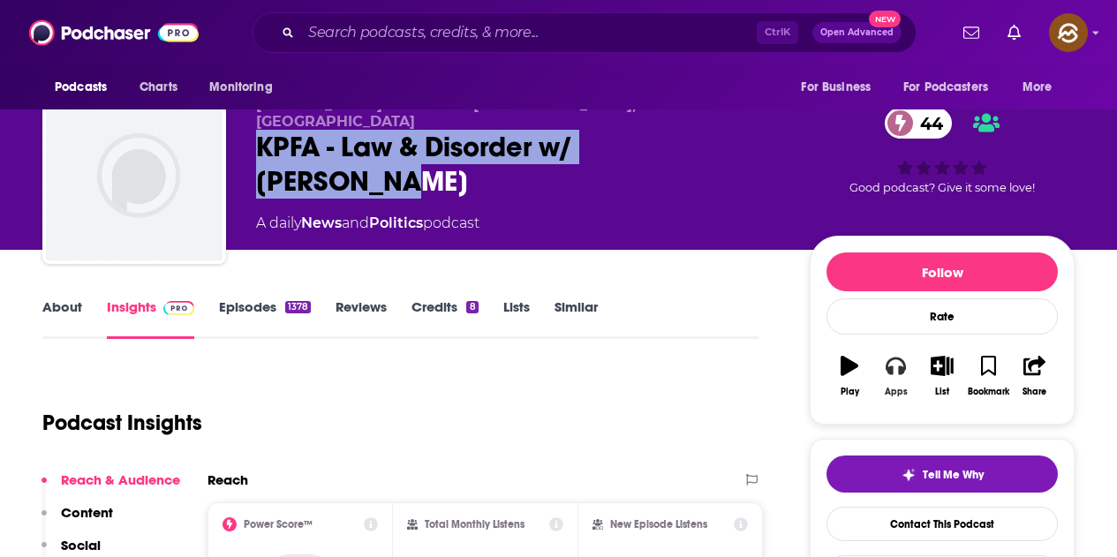
click at [901, 362] on icon "button" at bounding box center [894, 366] width 19 height 18
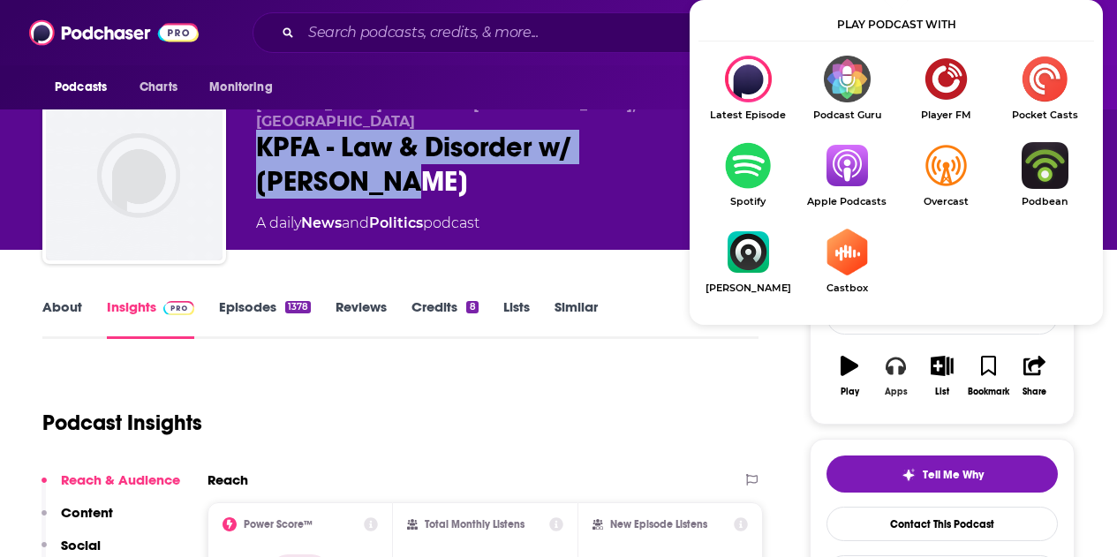
scroll to position [126, 0]
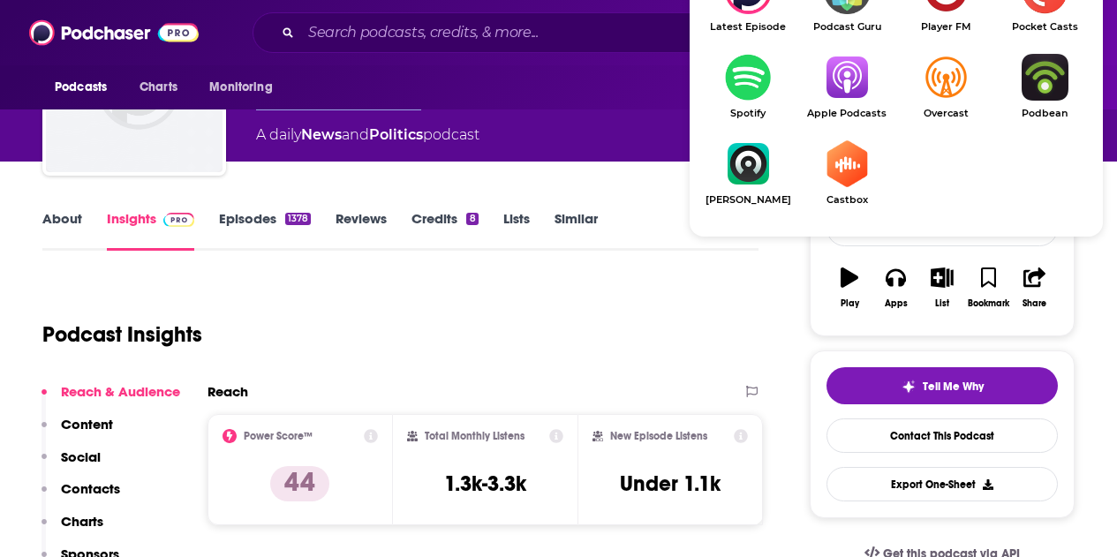
click at [841, 62] on img "Show Listen On dropdown" at bounding box center [846, 77] width 99 height 47
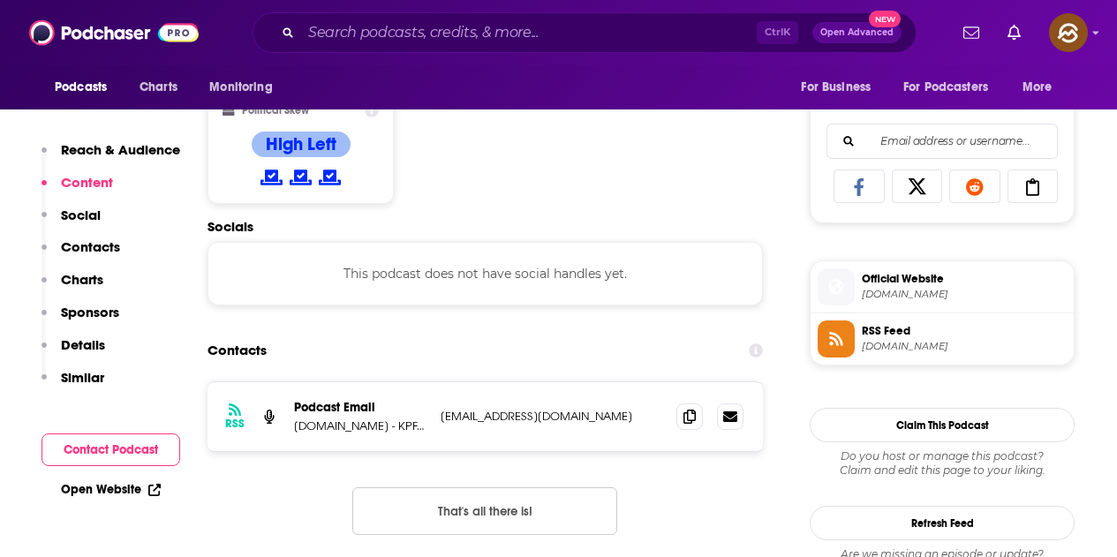
scroll to position [1236, 0]
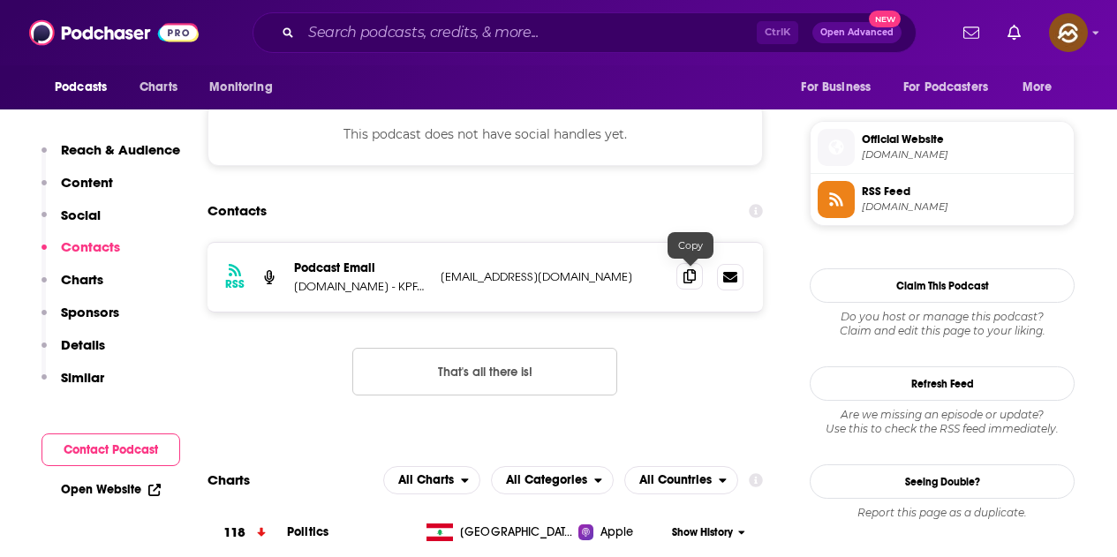
click at [697, 271] on span at bounding box center [689, 276] width 26 height 26
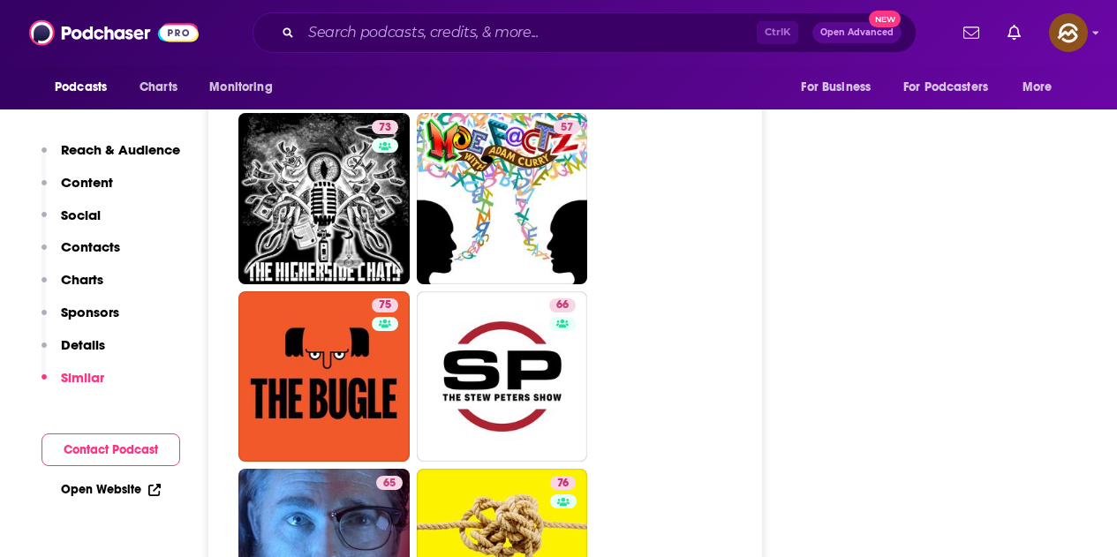
scroll to position [7768, 0]
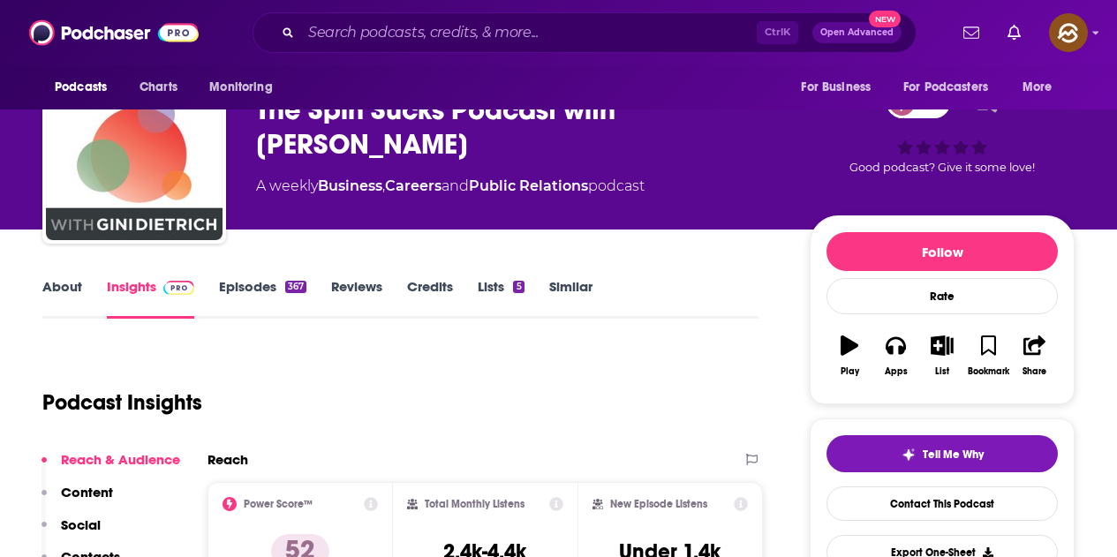
scroll to position [441, 0]
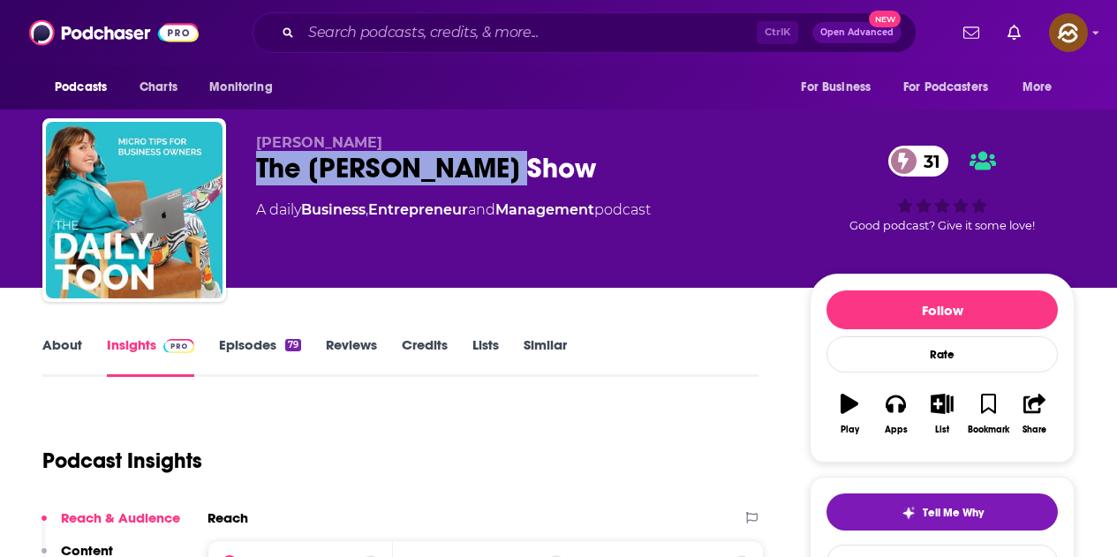
drag, startPoint x: 257, startPoint y: 160, endPoint x: 512, endPoint y: 160, distance: 255.1
click at [512, 160] on div "The Kate Toon Show 31" at bounding box center [518, 168] width 525 height 34
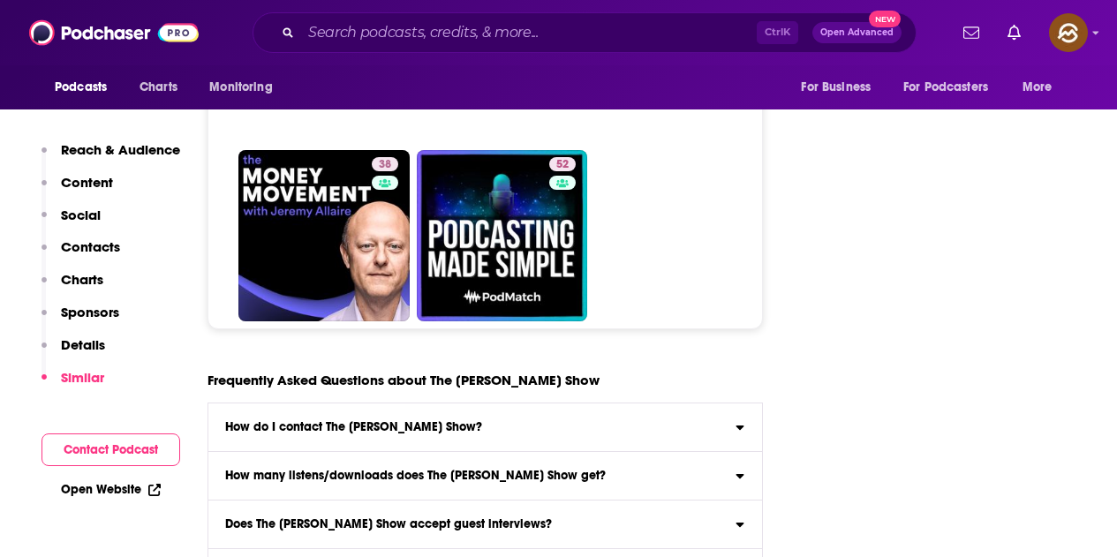
scroll to position [7944, 0]
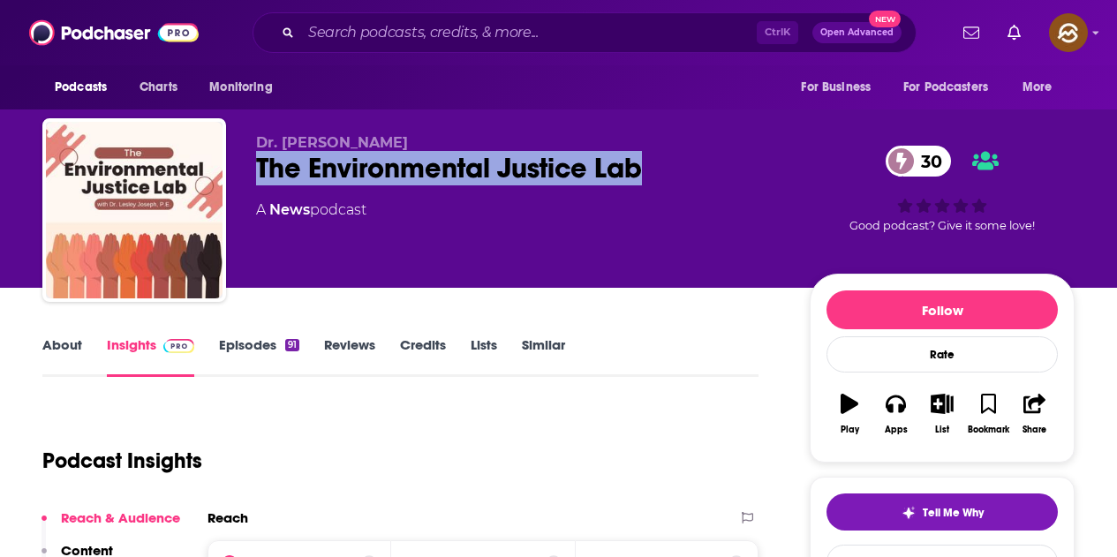
drag, startPoint x: 256, startPoint y: 168, endPoint x: 648, endPoint y: 162, distance: 392.0
click at [648, 162] on div "The Environmental Justice Lab 30" at bounding box center [518, 168] width 525 height 34
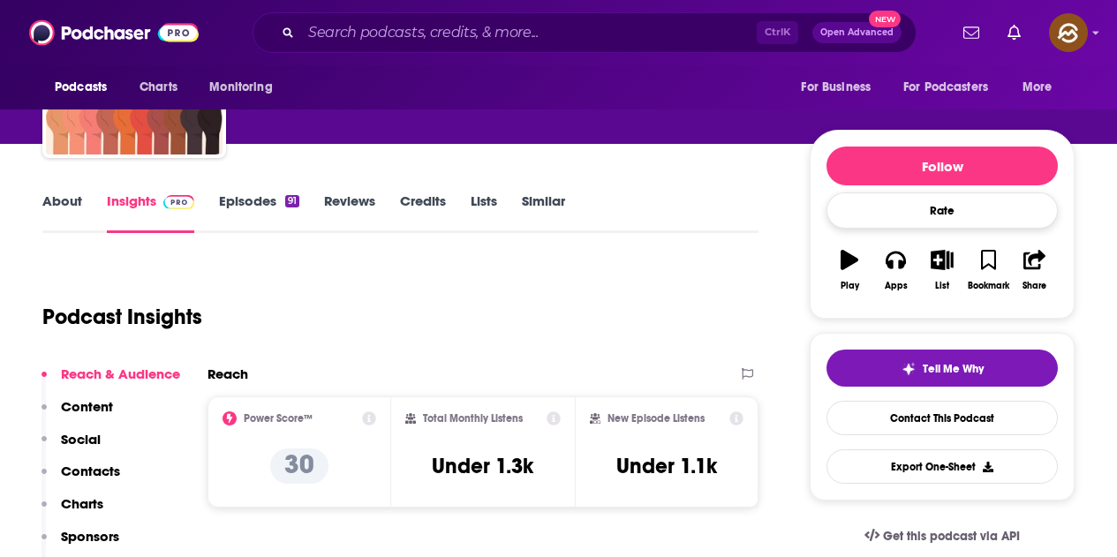
scroll to position [88, 0]
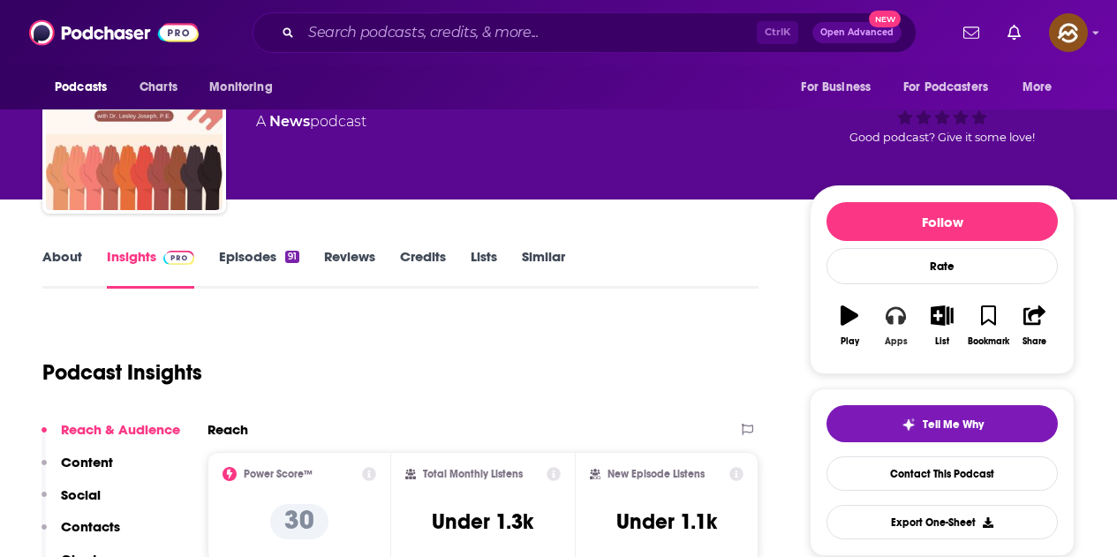
click at [890, 316] on icon "button" at bounding box center [894, 314] width 19 height 19
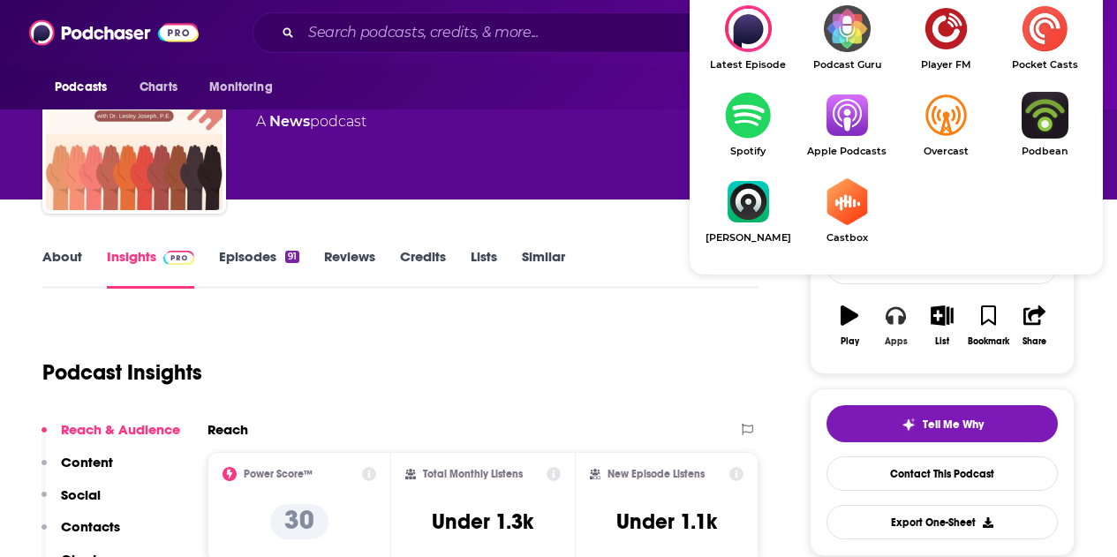
scroll to position [177, 0]
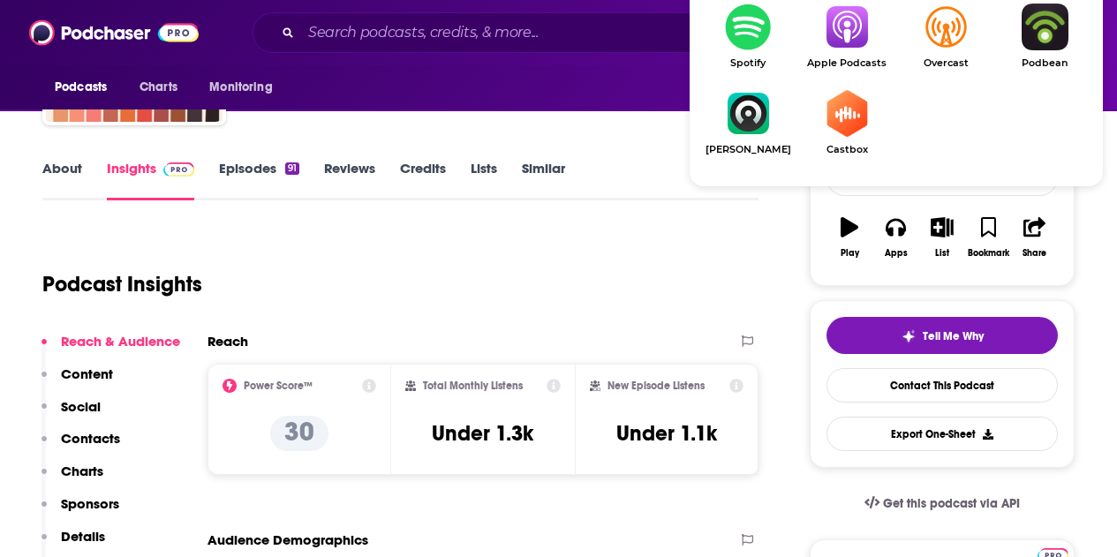
click at [856, 35] on img "Show Listen On dropdown" at bounding box center [846, 27] width 99 height 47
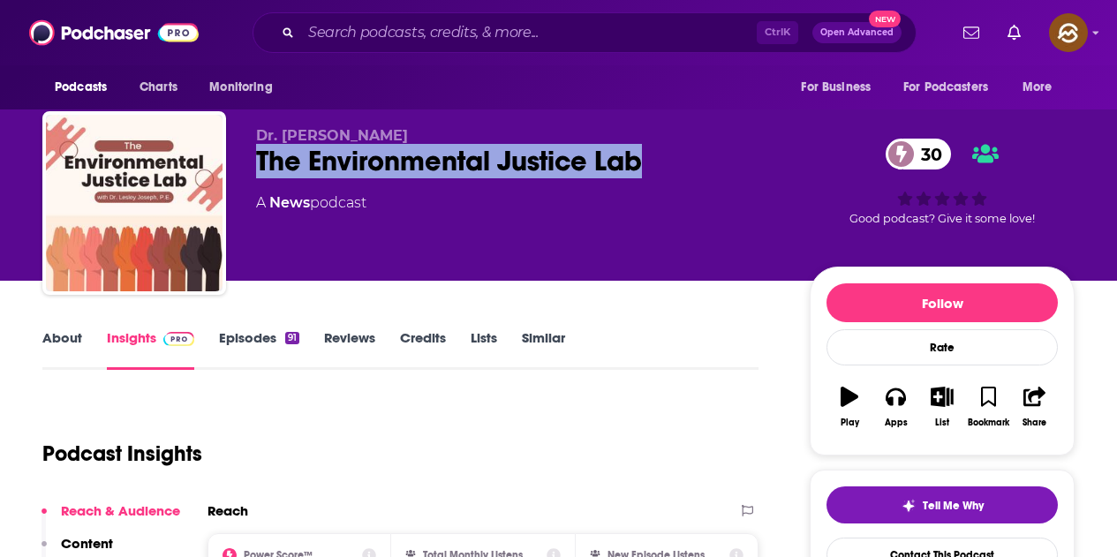
scroll to position [0, 0]
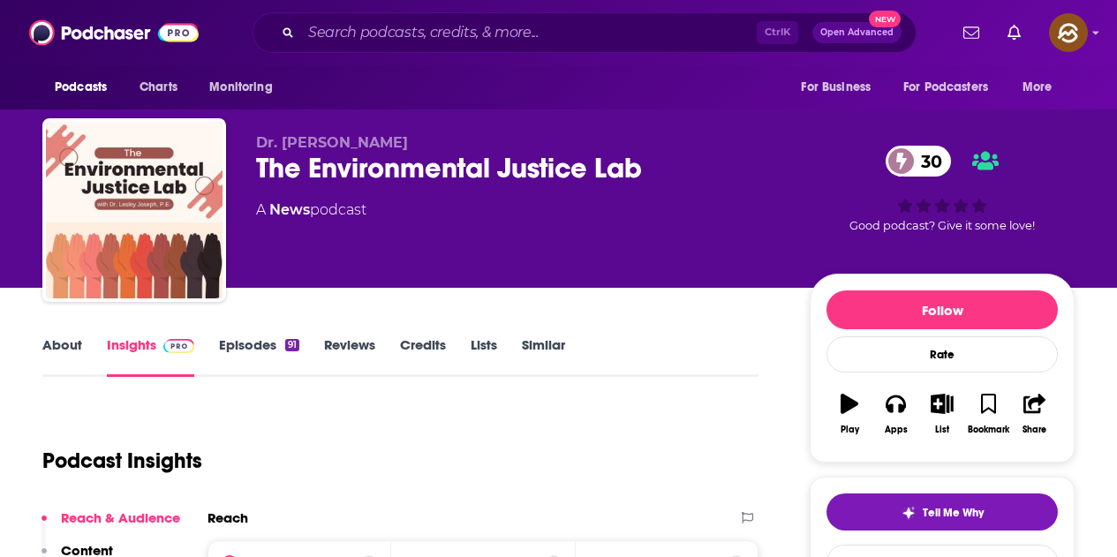
click at [258, 145] on span "Dr. Lesley Joseph" at bounding box center [332, 142] width 152 height 17
drag, startPoint x: 256, startPoint y: 138, endPoint x: 384, endPoint y: 141, distance: 128.0
click at [384, 141] on span "Dr. Lesley Joseph" at bounding box center [332, 142] width 152 height 17
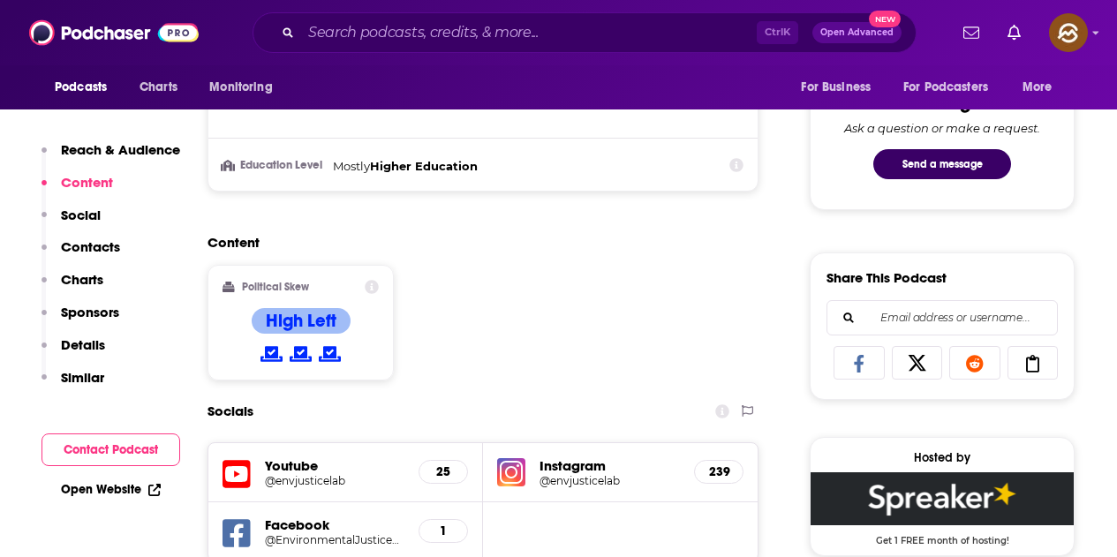
scroll to position [1148, 0]
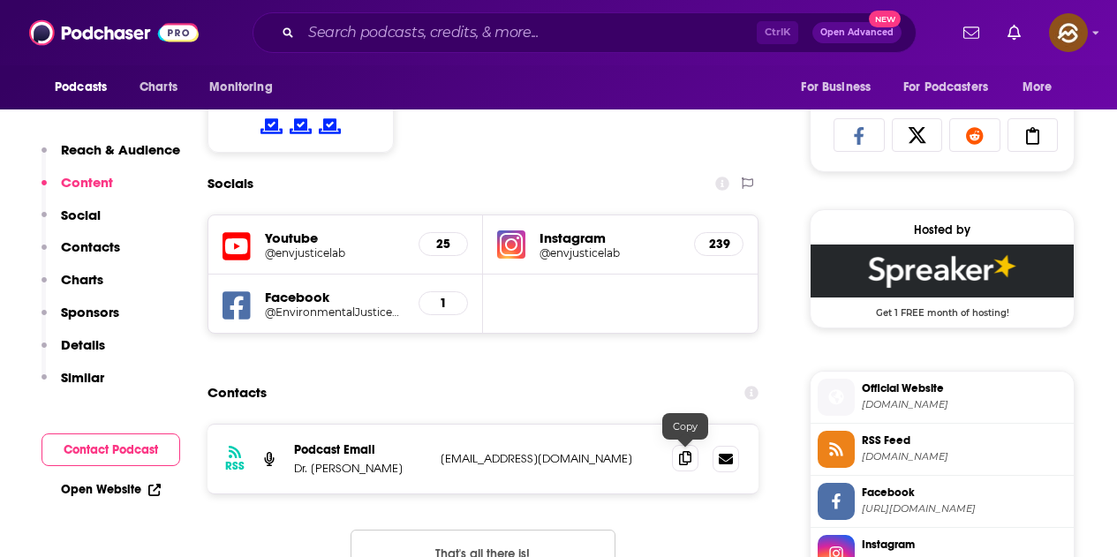
click at [681, 464] on icon at bounding box center [685, 458] width 12 height 14
drag, startPoint x: 305, startPoint y: 260, endPoint x: 237, endPoint y: 243, distance: 70.2
click at [683, 455] on icon at bounding box center [685, 458] width 12 height 14
drag, startPoint x: 306, startPoint y: 298, endPoint x: 237, endPoint y: 302, distance: 68.9
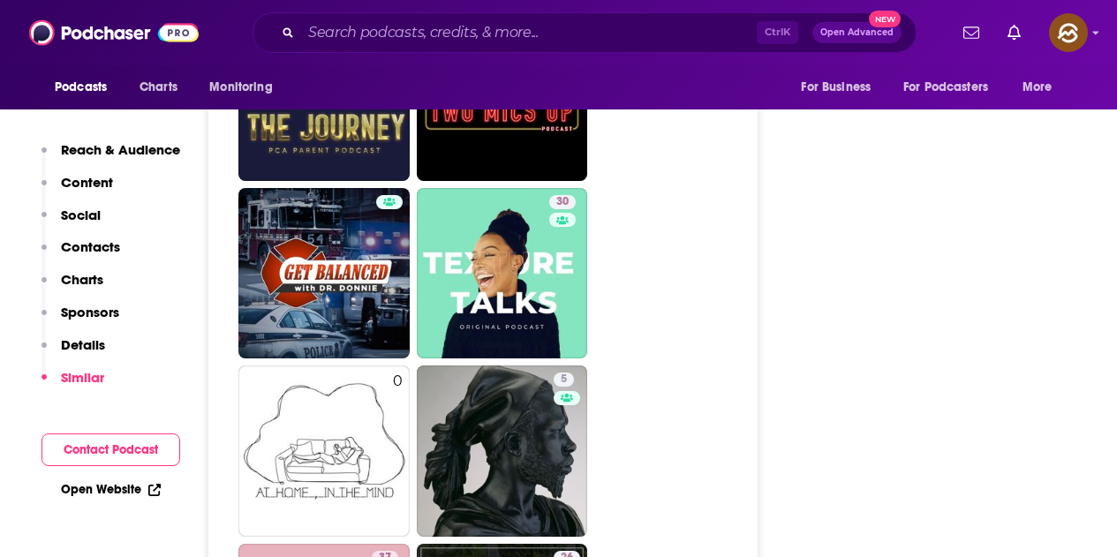
scroll to position [3531, 0]
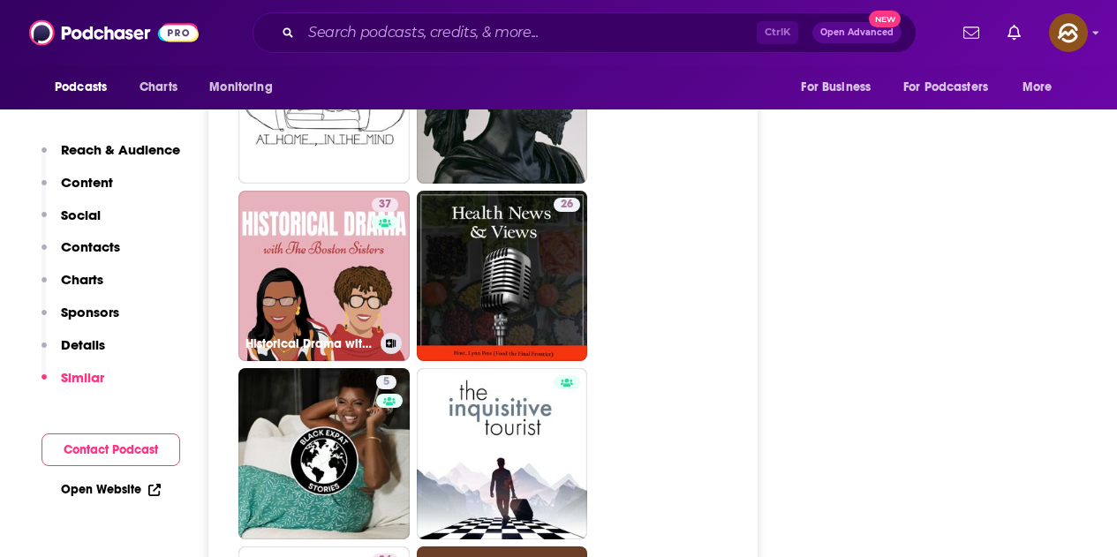
drag, startPoint x: 335, startPoint y: 268, endPoint x: 591, endPoint y: 273, distance: 256.9
click at [591, 273] on ul "44 54 26 30 0 5 37 Historical Drama with The Boston Sisters 26 5 34" at bounding box center [492, 187] width 508 height 2128
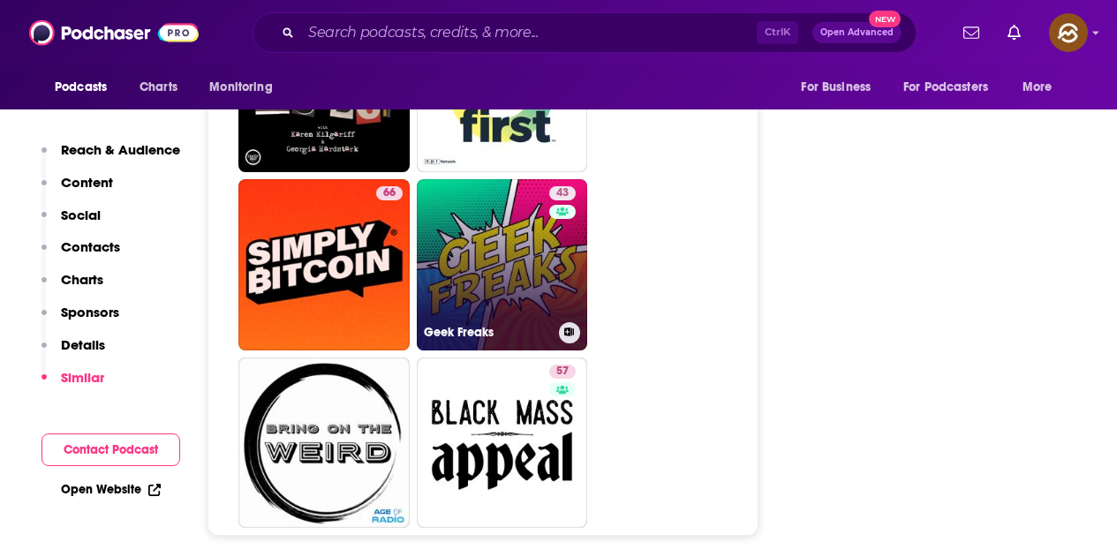
scroll to position [5914, 0]
